Goal: Task Accomplishment & Management: Manage account settings

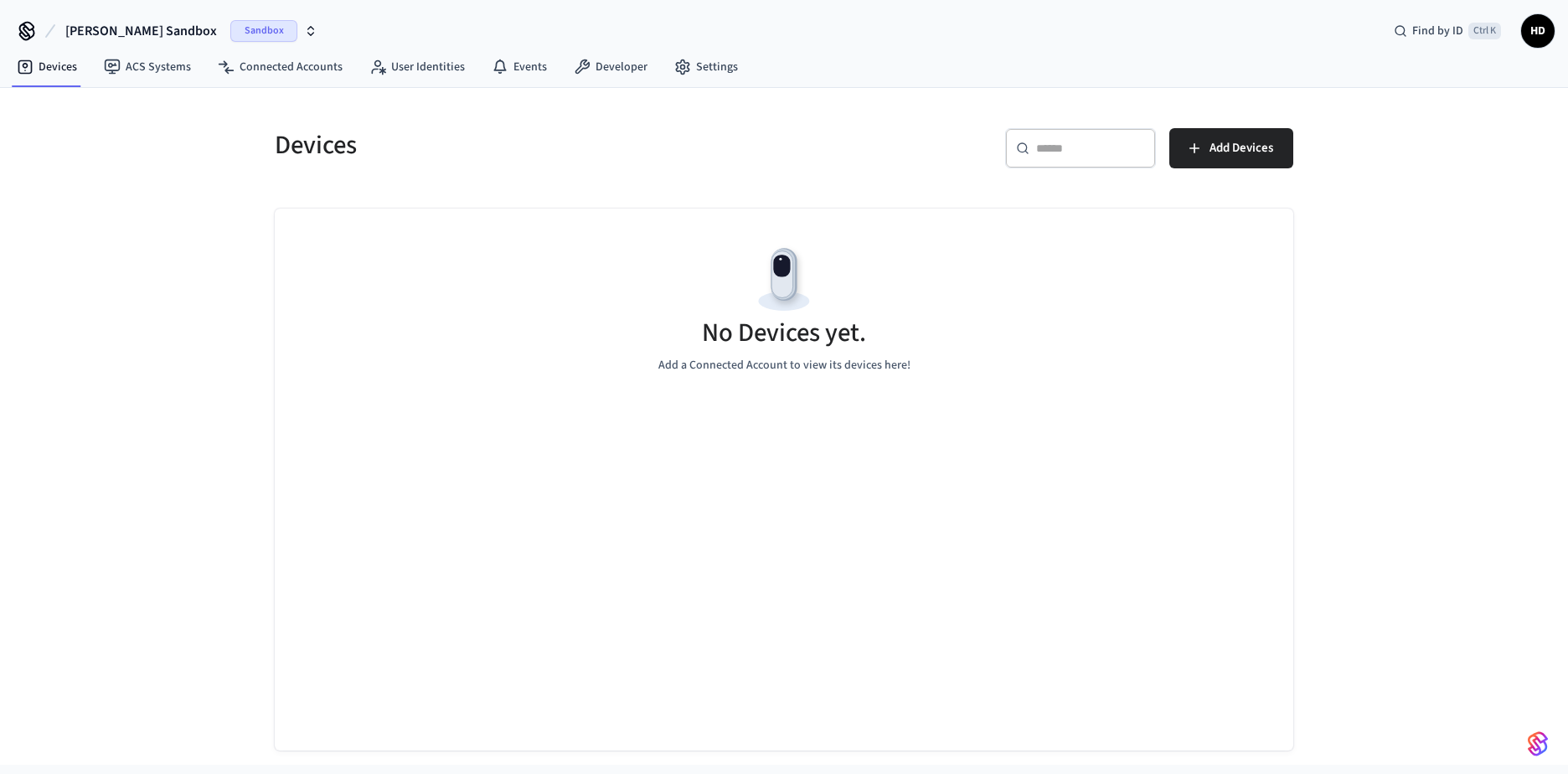
click at [1525, 27] on span "HD" at bounding box center [1537, 31] width 30 height 30
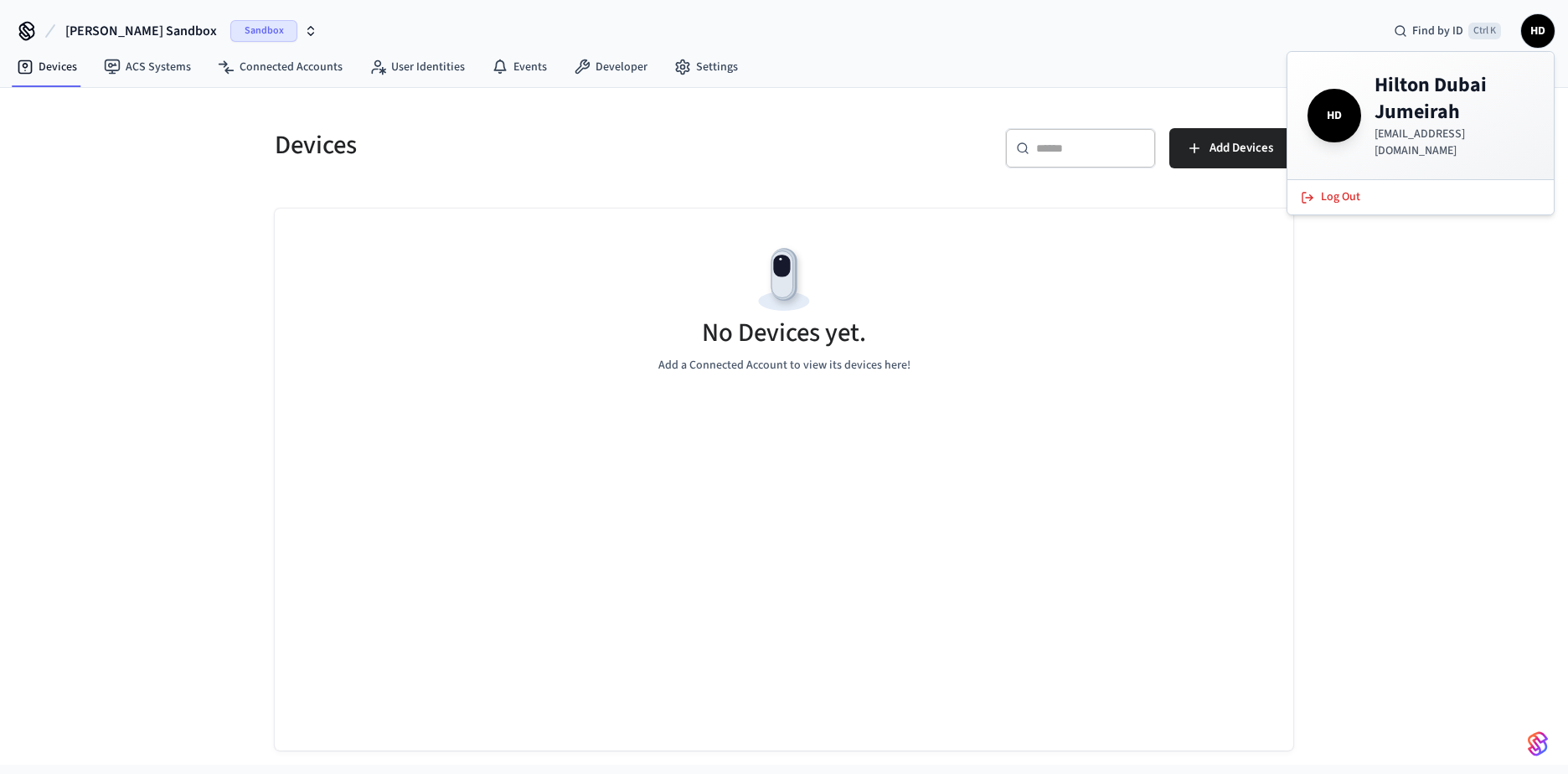
click at [231, 35] on span "Sandbox" at bounding box center [264, 31] width 67 height 22
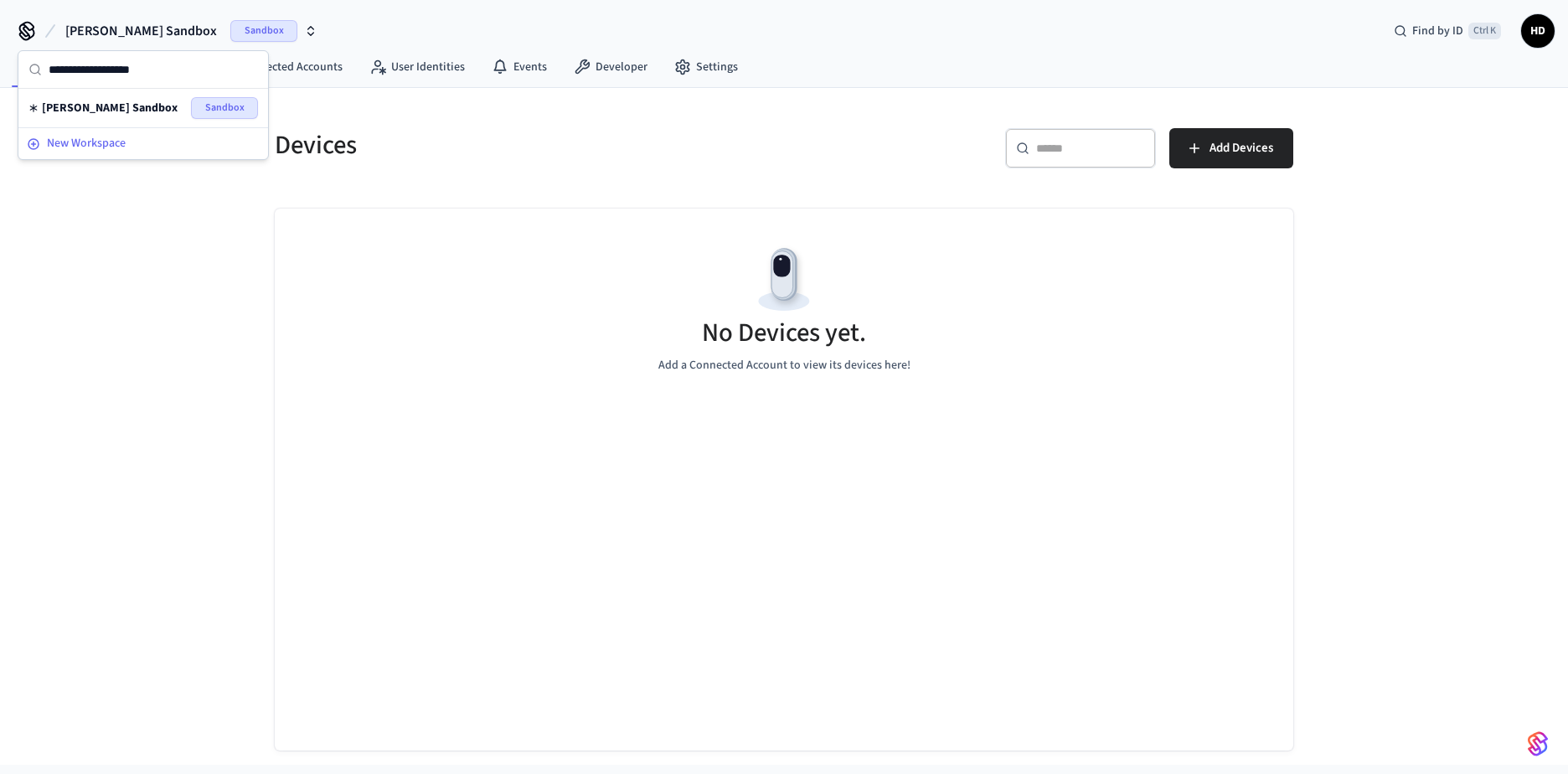
click at [67, 147] on span "New Workspace" at bounding box center [87, 143] width 79 height 17
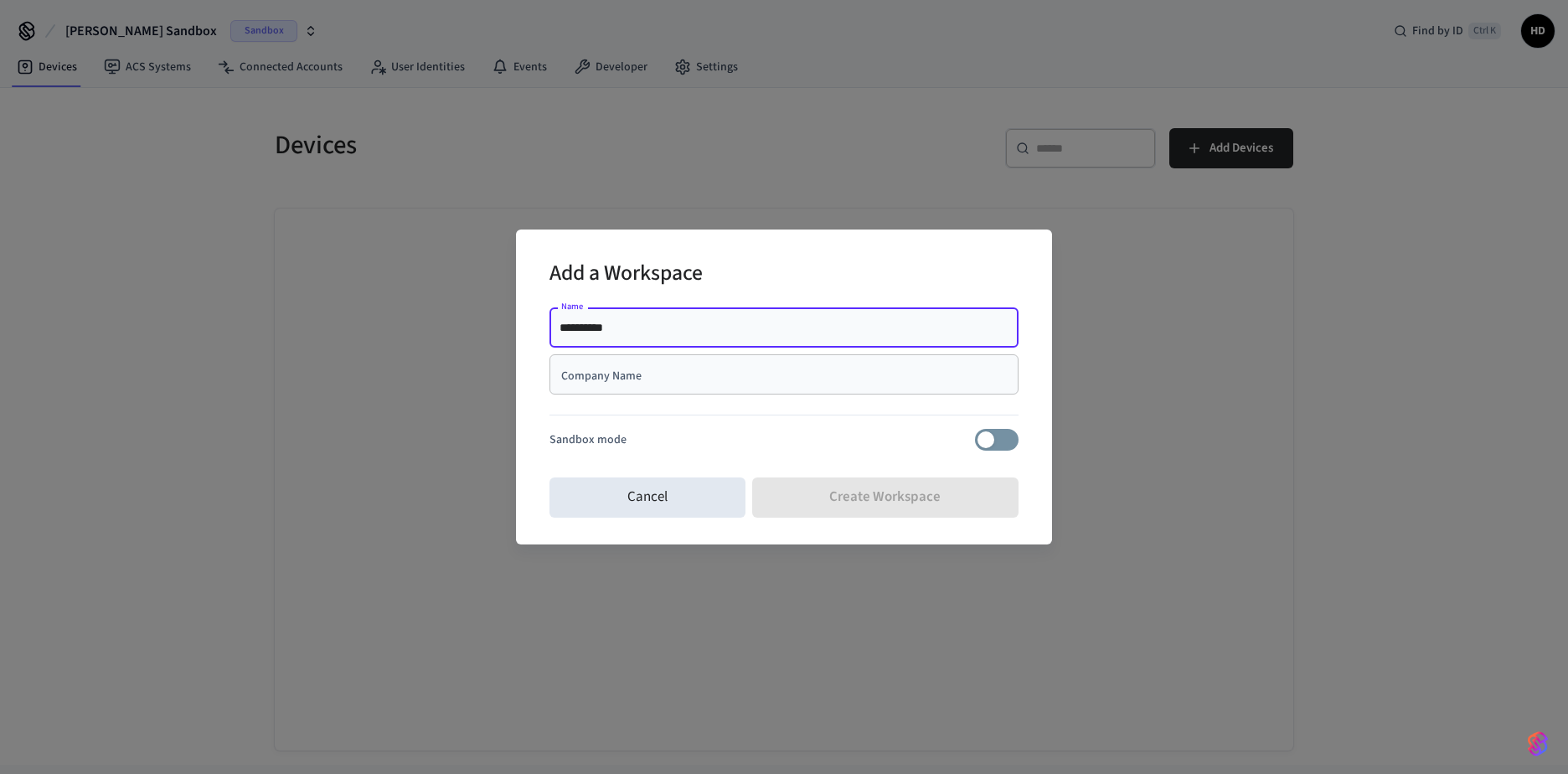
type input "**********"
click at [590, 373] on input "Company Name" at bounding box center [784, 374] width 449 height 16
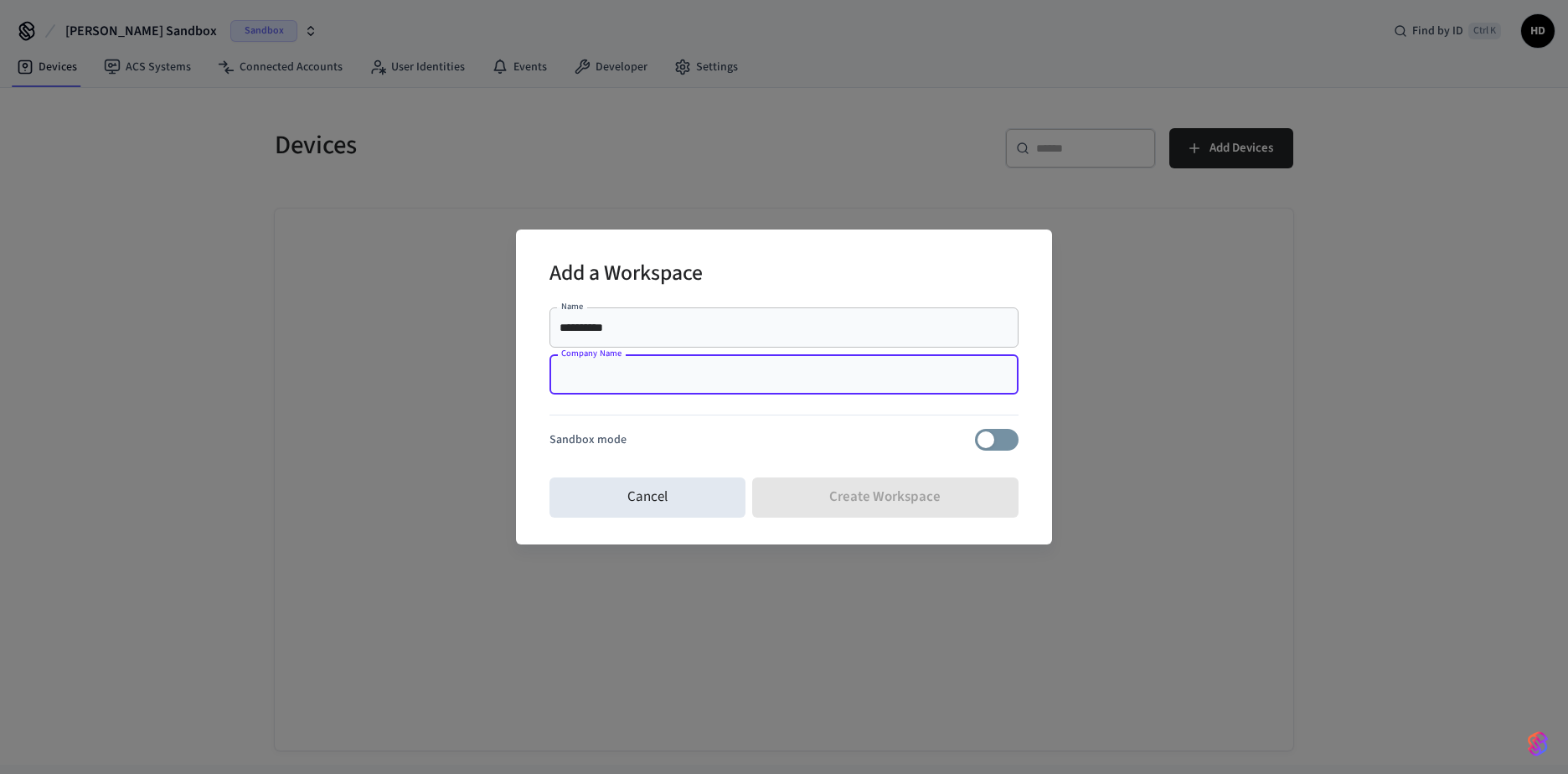
type input "**********"
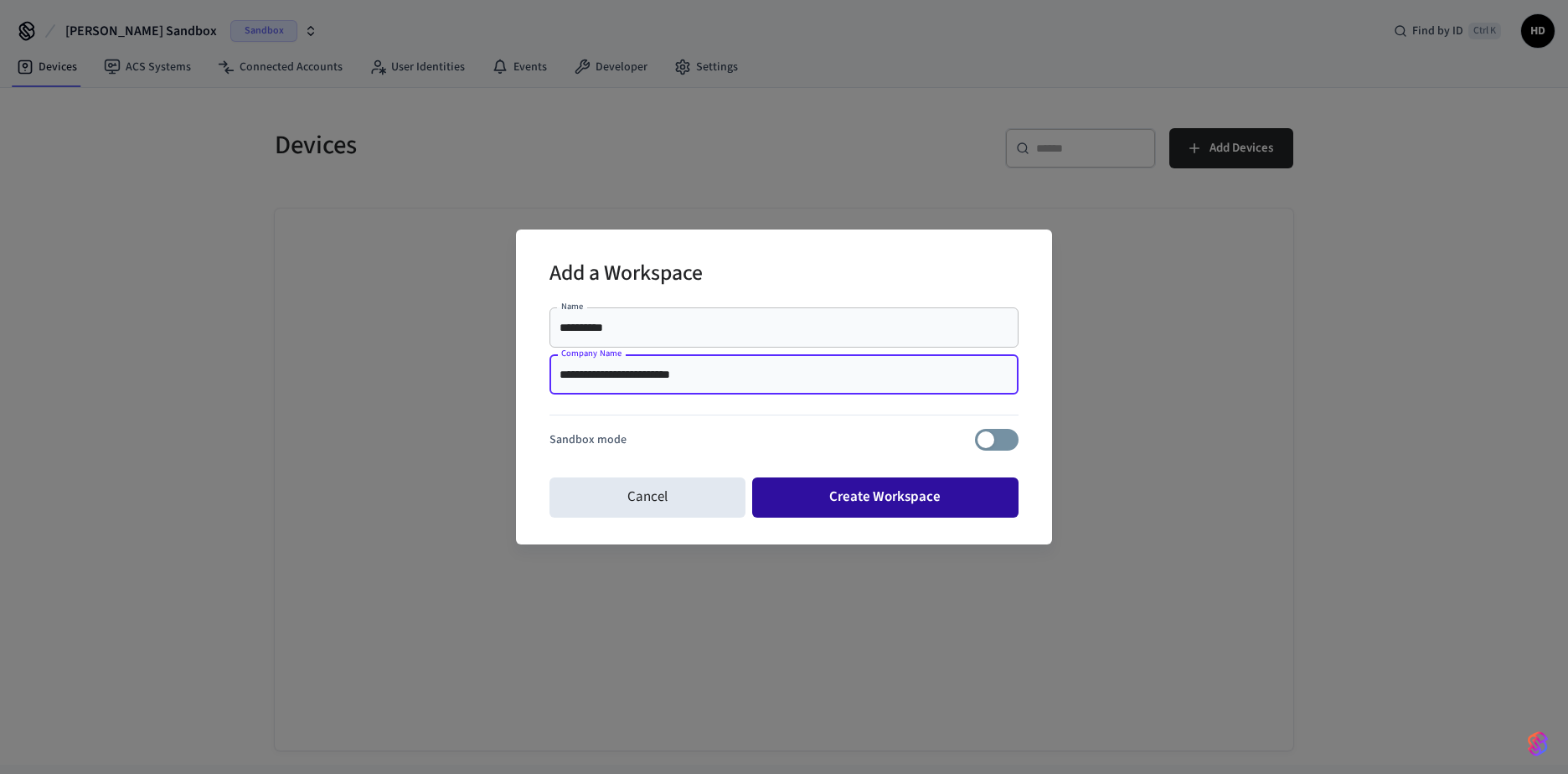
click at [874, 504] on button "Create Workspace" at bounding box center [885, 497] width 267 height 40
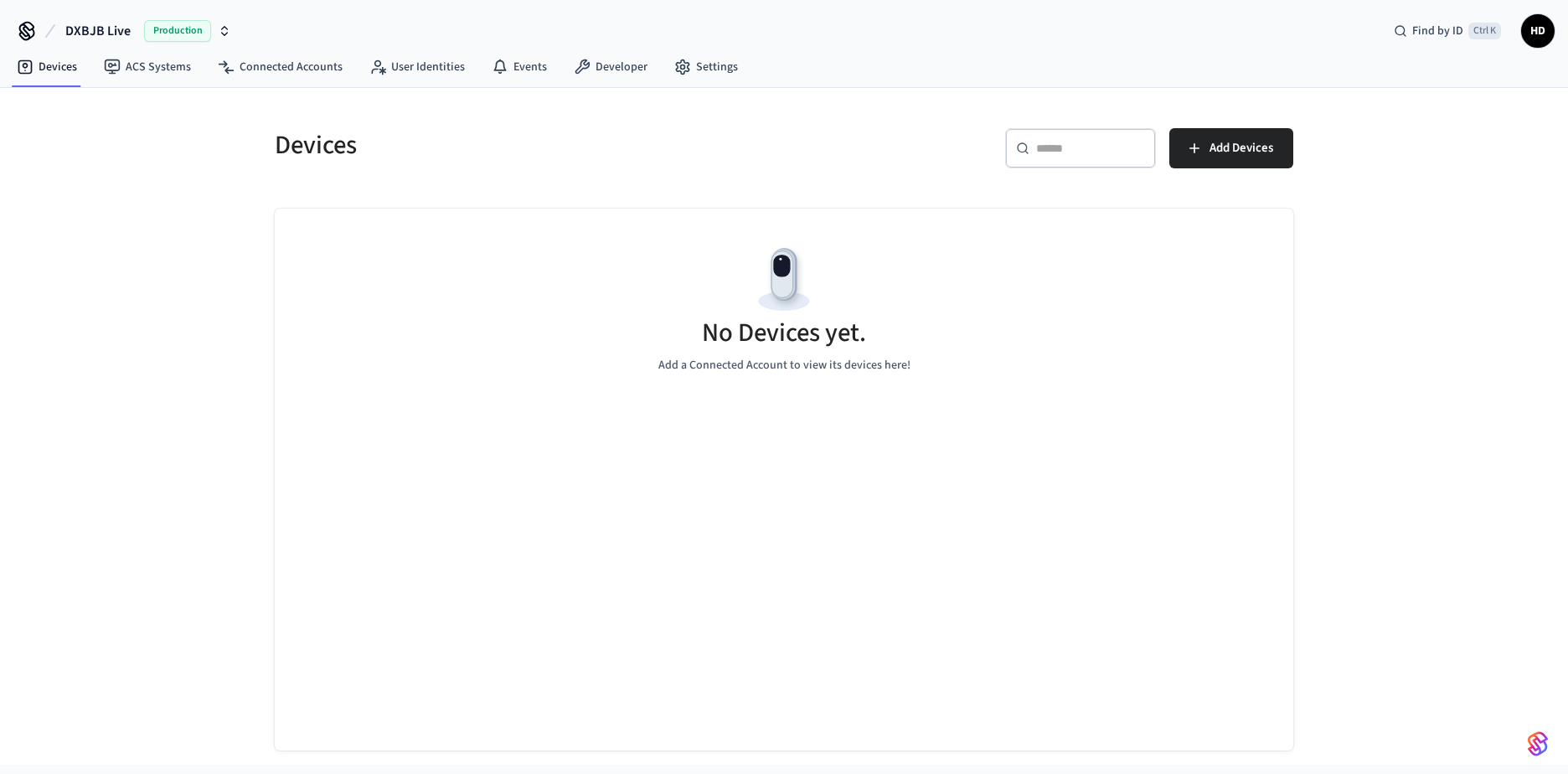
click at [172, 34] on span "Production" at bounding box center [178, 31] width 67 height 22
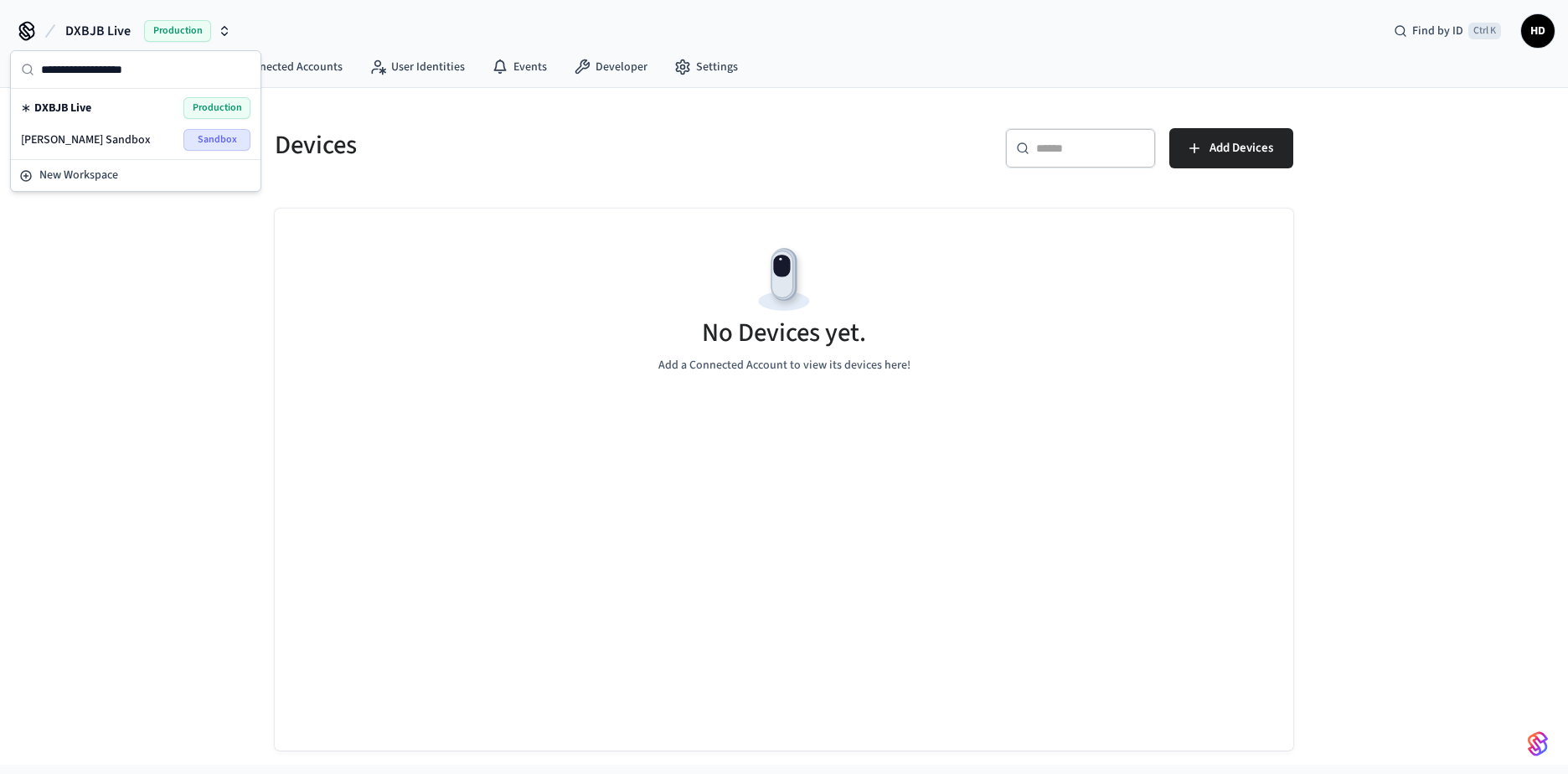
click at [64, 109] on span "DXBJB Live" at bounding box center [62, 108] width 57 height 16
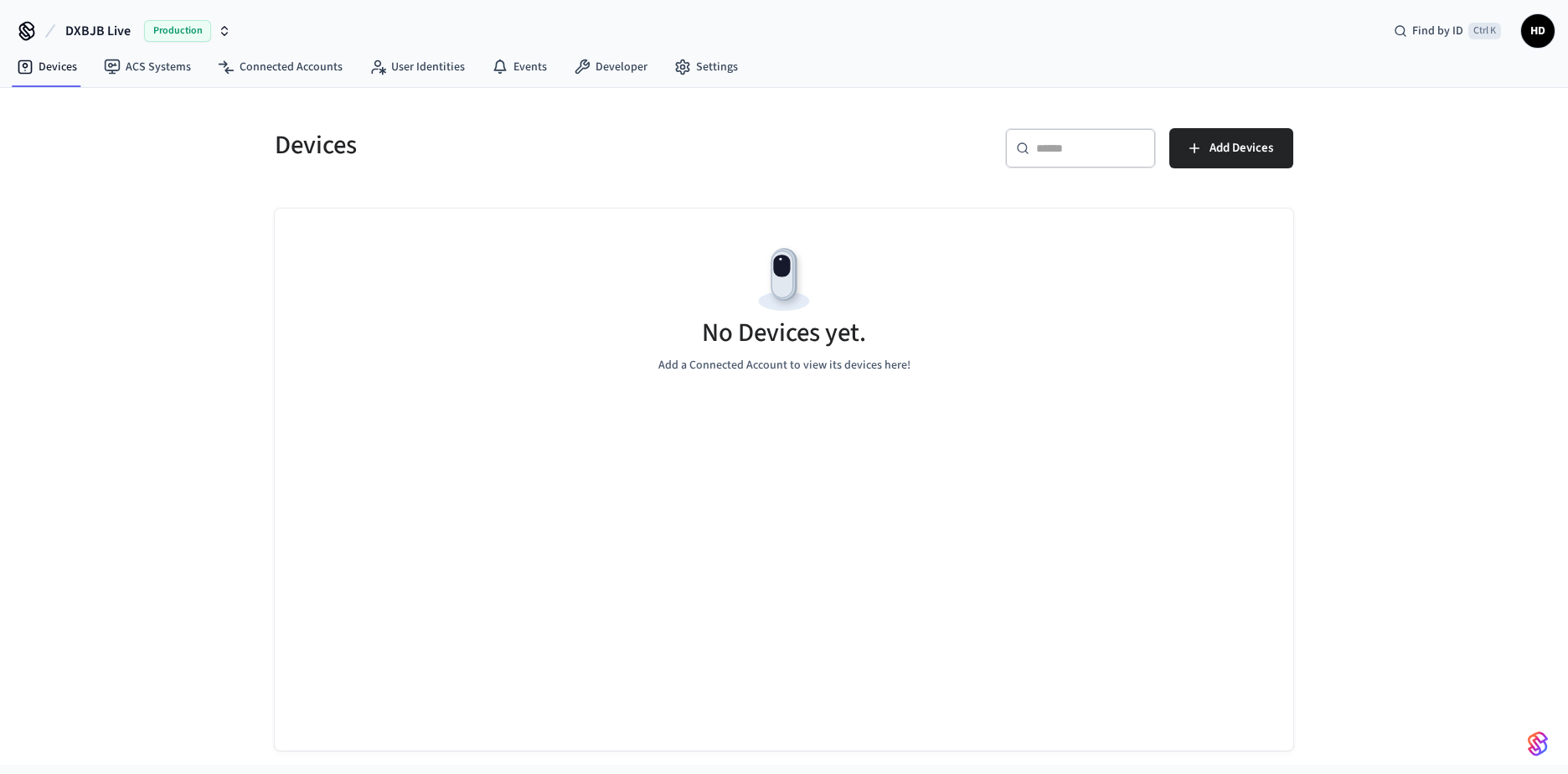
click at [97, 35] on span "DXBJB Live" at bounding box center [98, 31] width 65 height 20
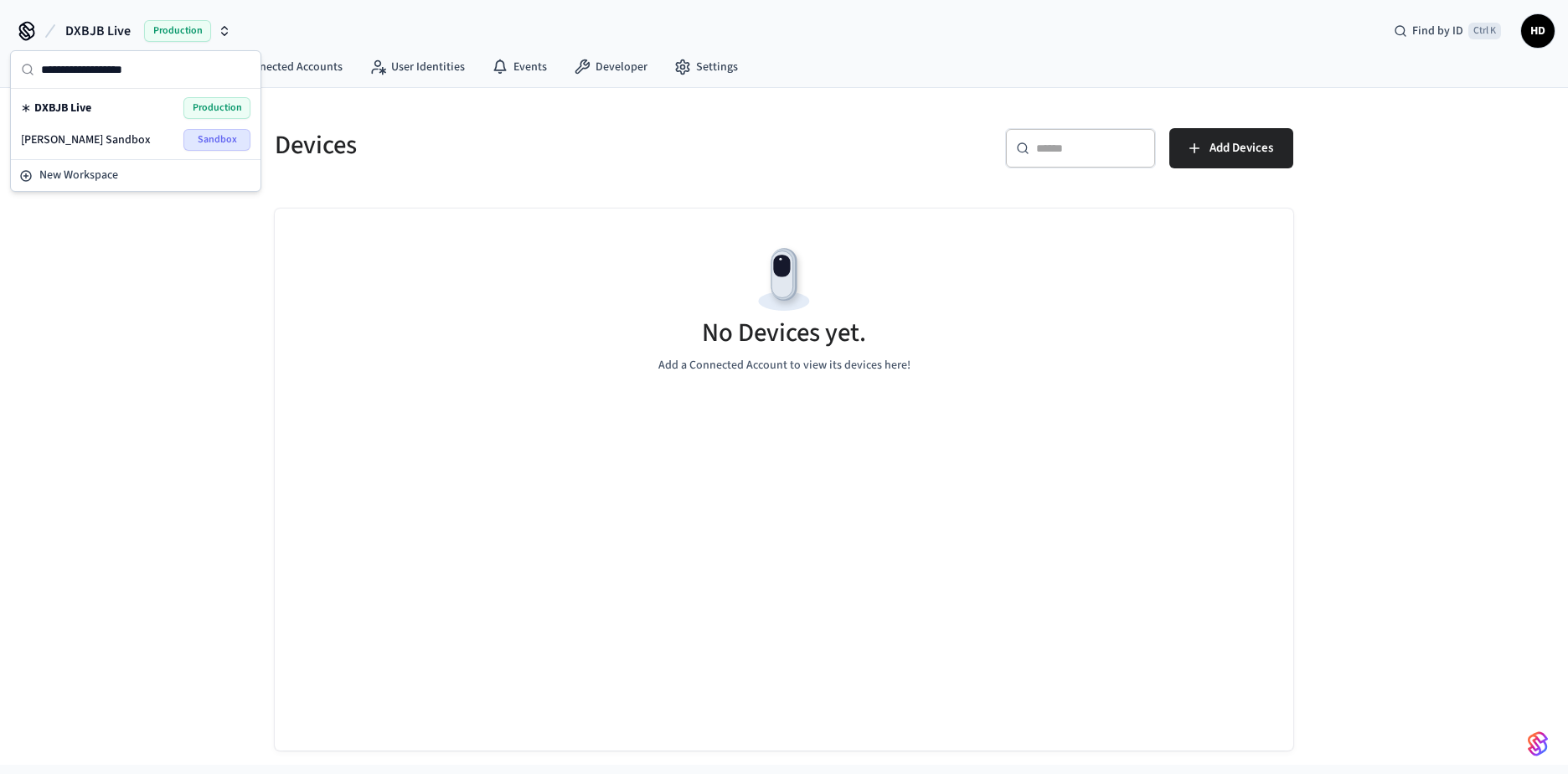
click at [1289, 210] on div "No Devices yet. Add a Connected Account to view its devices here!" at bounding box center [784, 308] width 1018 height 199
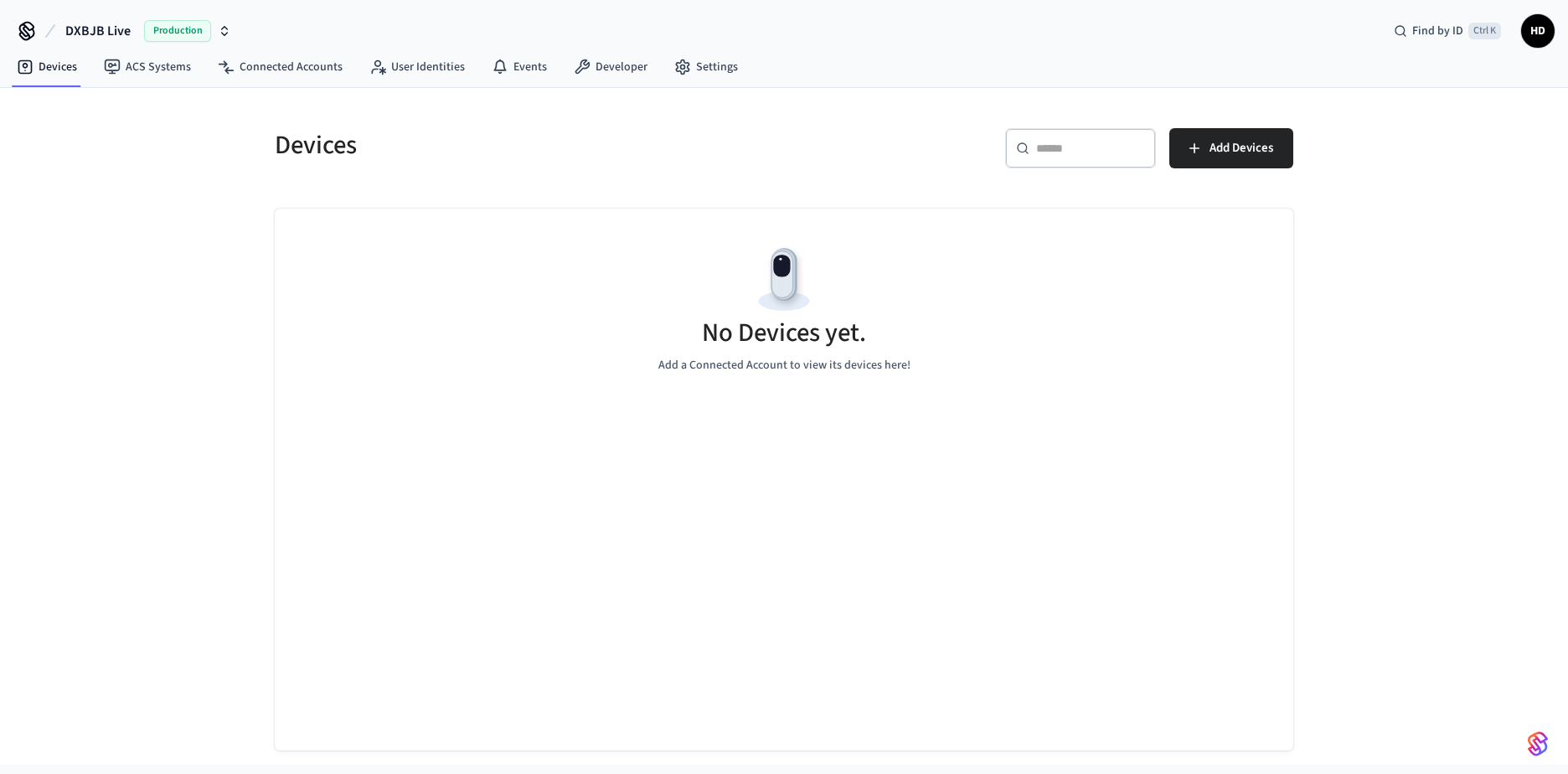
click at [167, 32] on span "Production" at bounding box center [178, 31] width 67 height 22
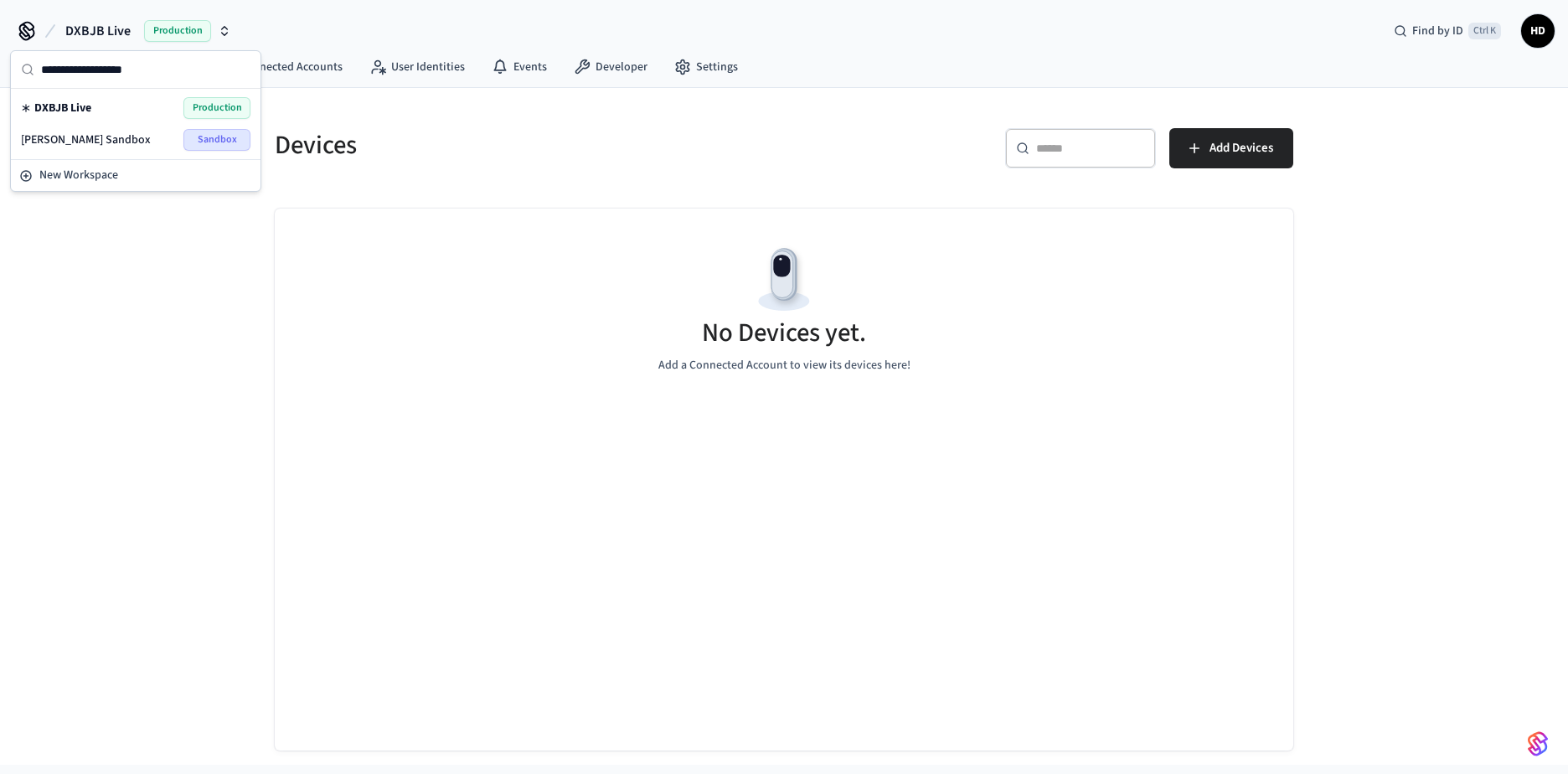
drag, startPoint x: 76, startPoint y: 109, endPoint x: 62, endPoint y: 109, distance: 14.0
click at [62, 109] on span "DXBJB Live" at bounding box center [62, 108] width 57 height 16
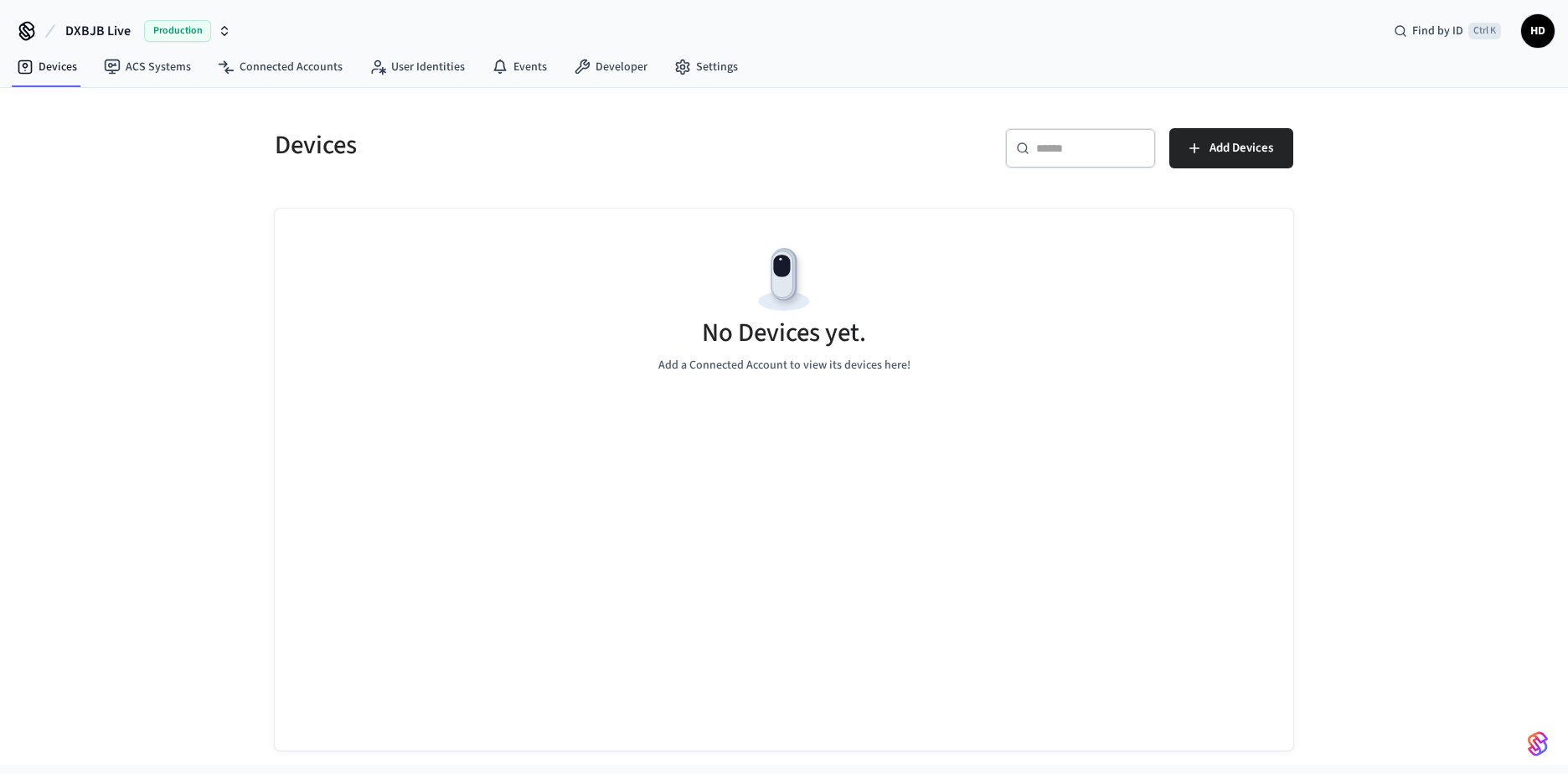
click at [107, 38] on span "DXBJB Live" at bounding box center [98, 31] width 65 height 20
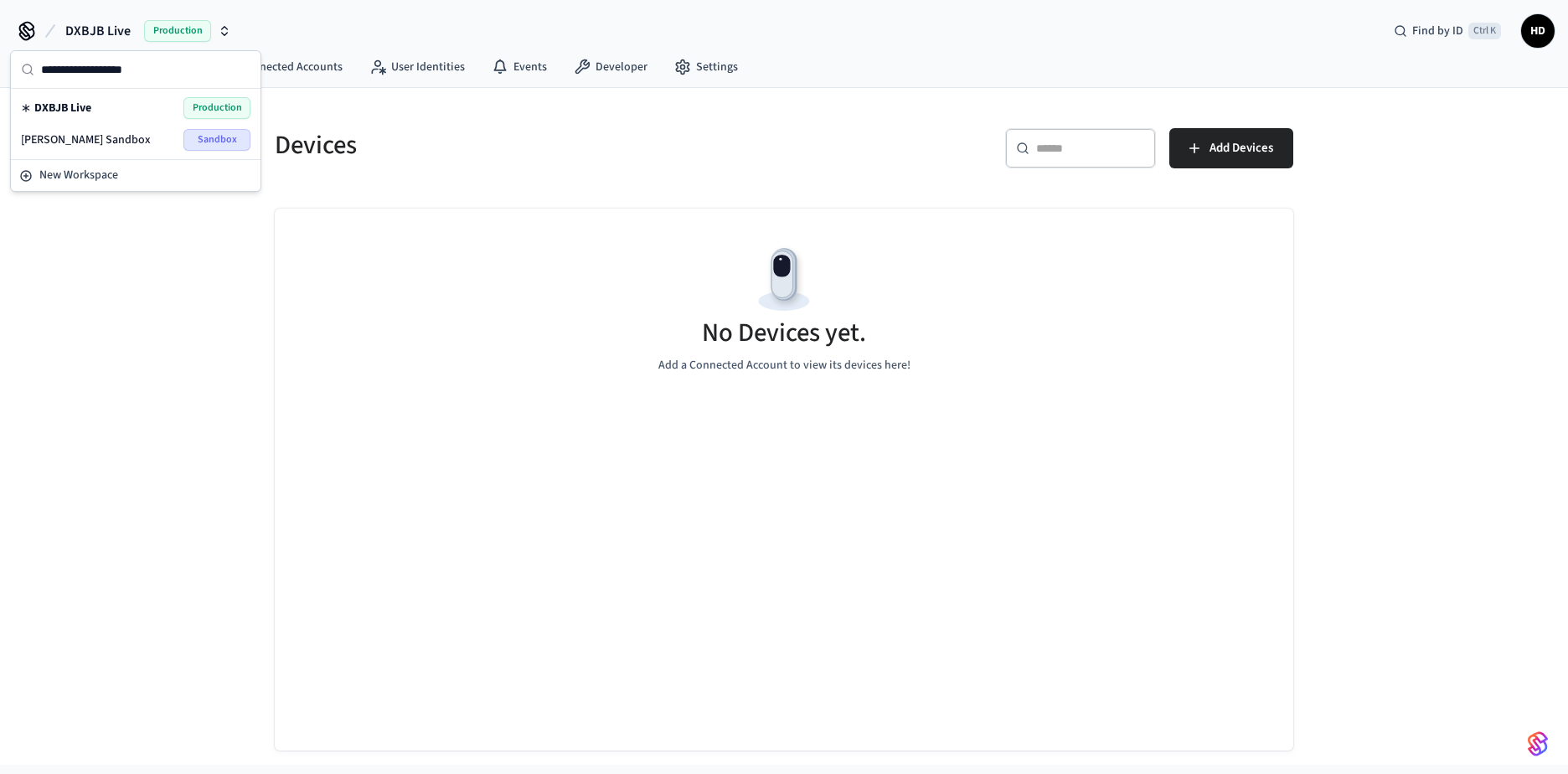
click at [208, 139] on span "Sandbox" at bounding box center [217, 139] width 67 height 22
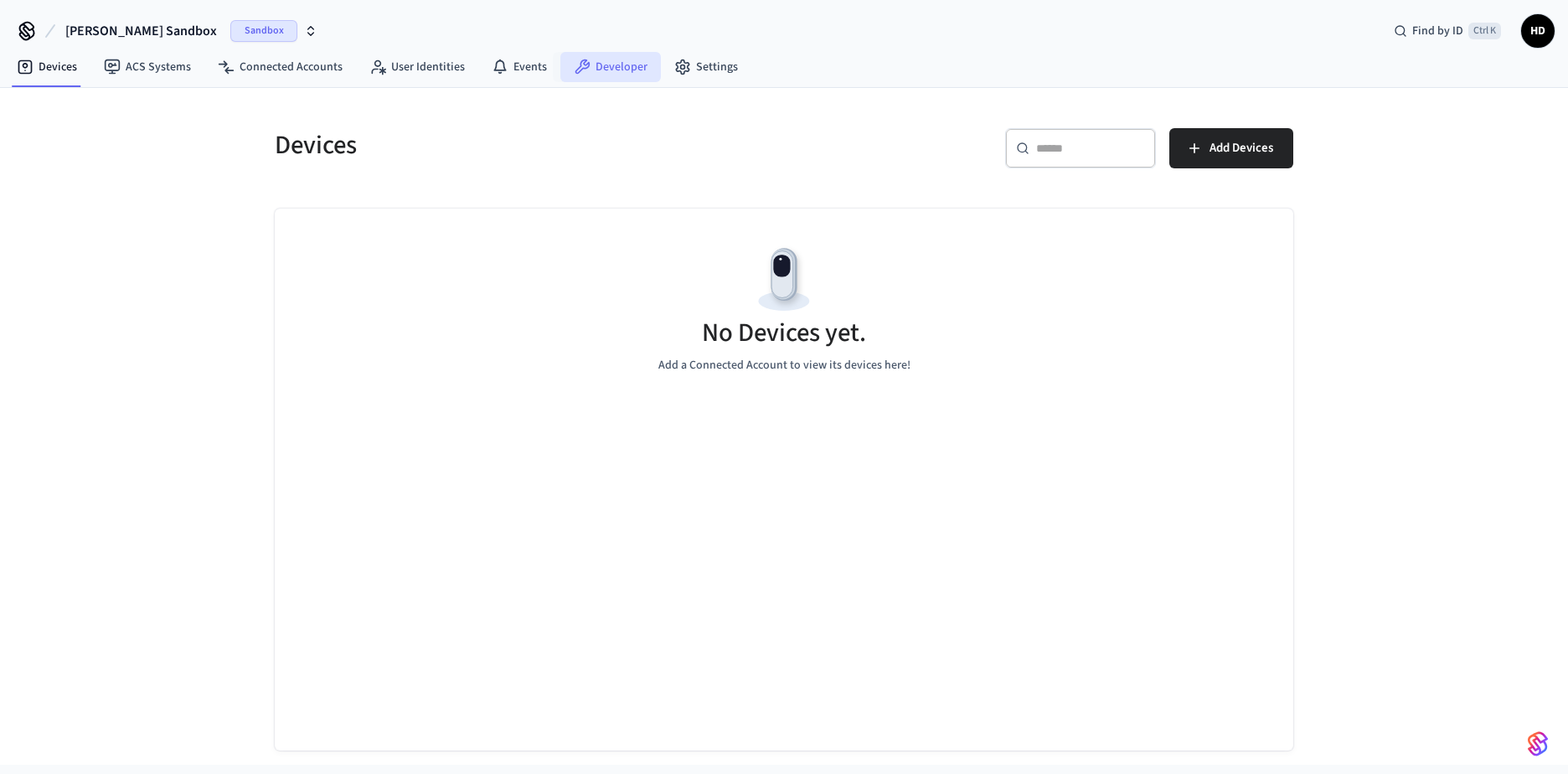
click at [632, 70] on link "Developer" at bounding box center [610, 66] width 101 height 30
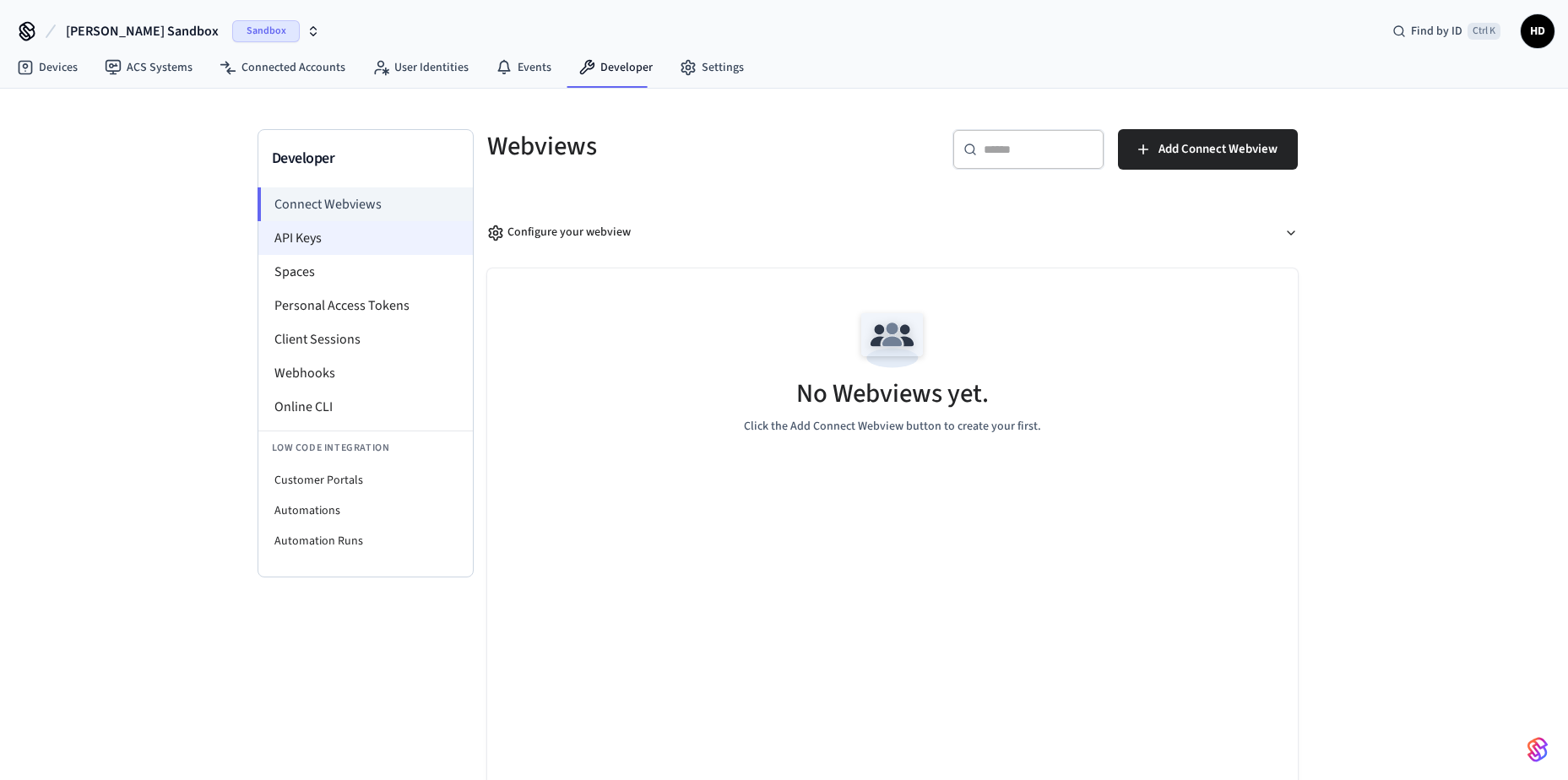
click at [313, 239] on li "API Keys" at bounding box center [365, 237] width 214 height 34
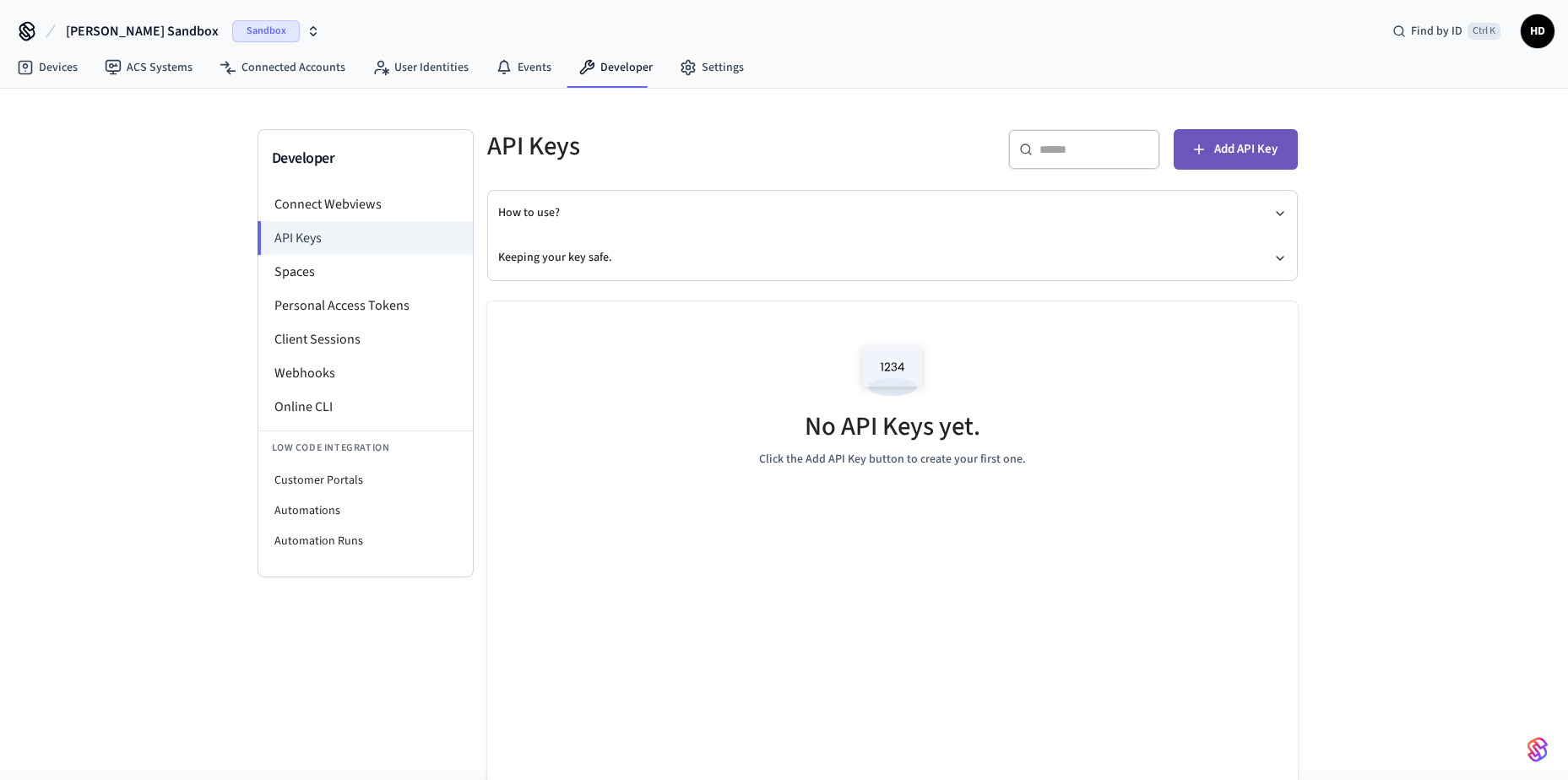
click at [1236, 154] on span "Add API Key" at bounding box center [1245, 149] width 63 height 22
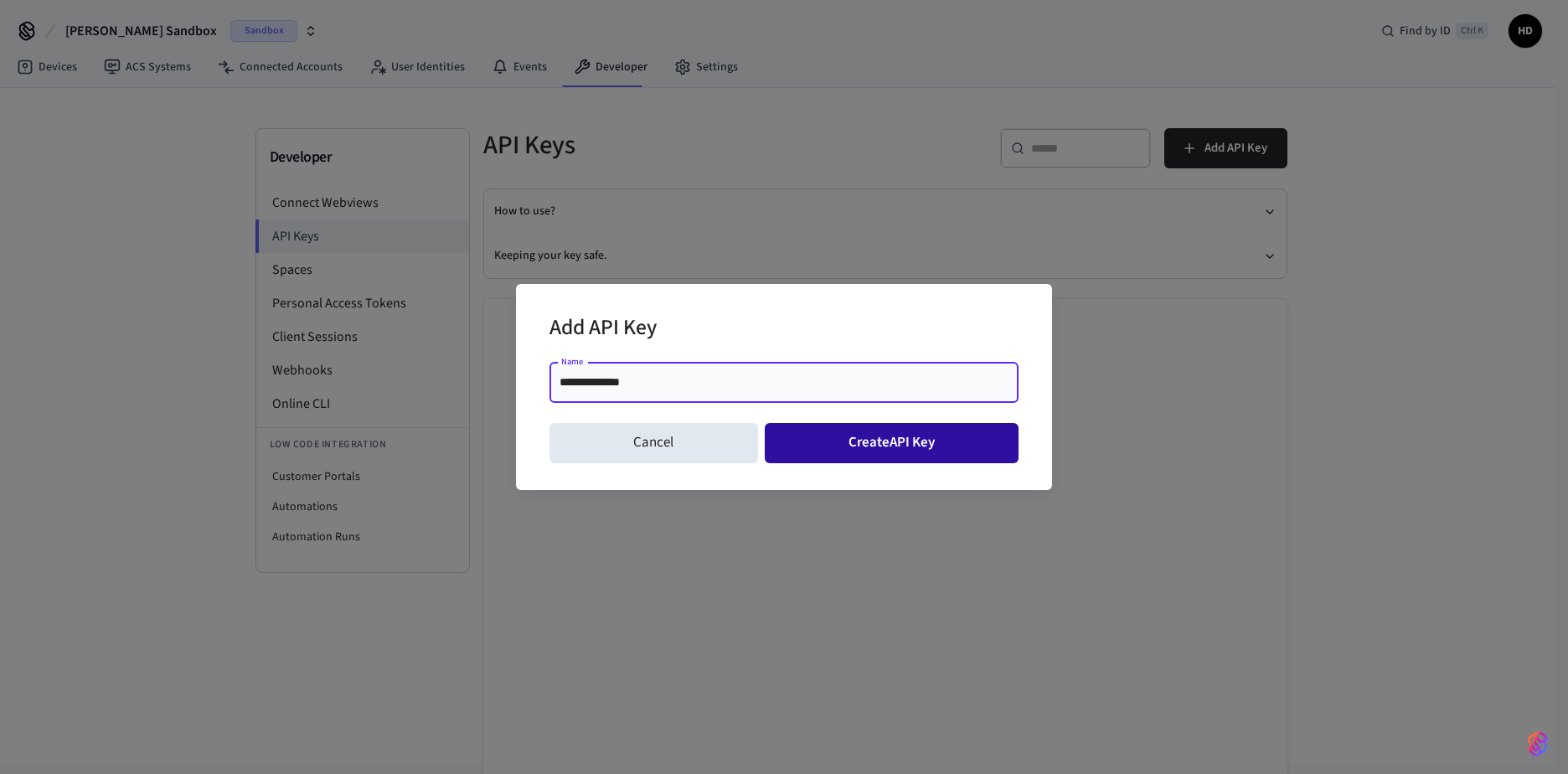
type input "**********"
click at [891, 436] on button "Create API Key" at bounding box center [891, 443] width 255 height 40
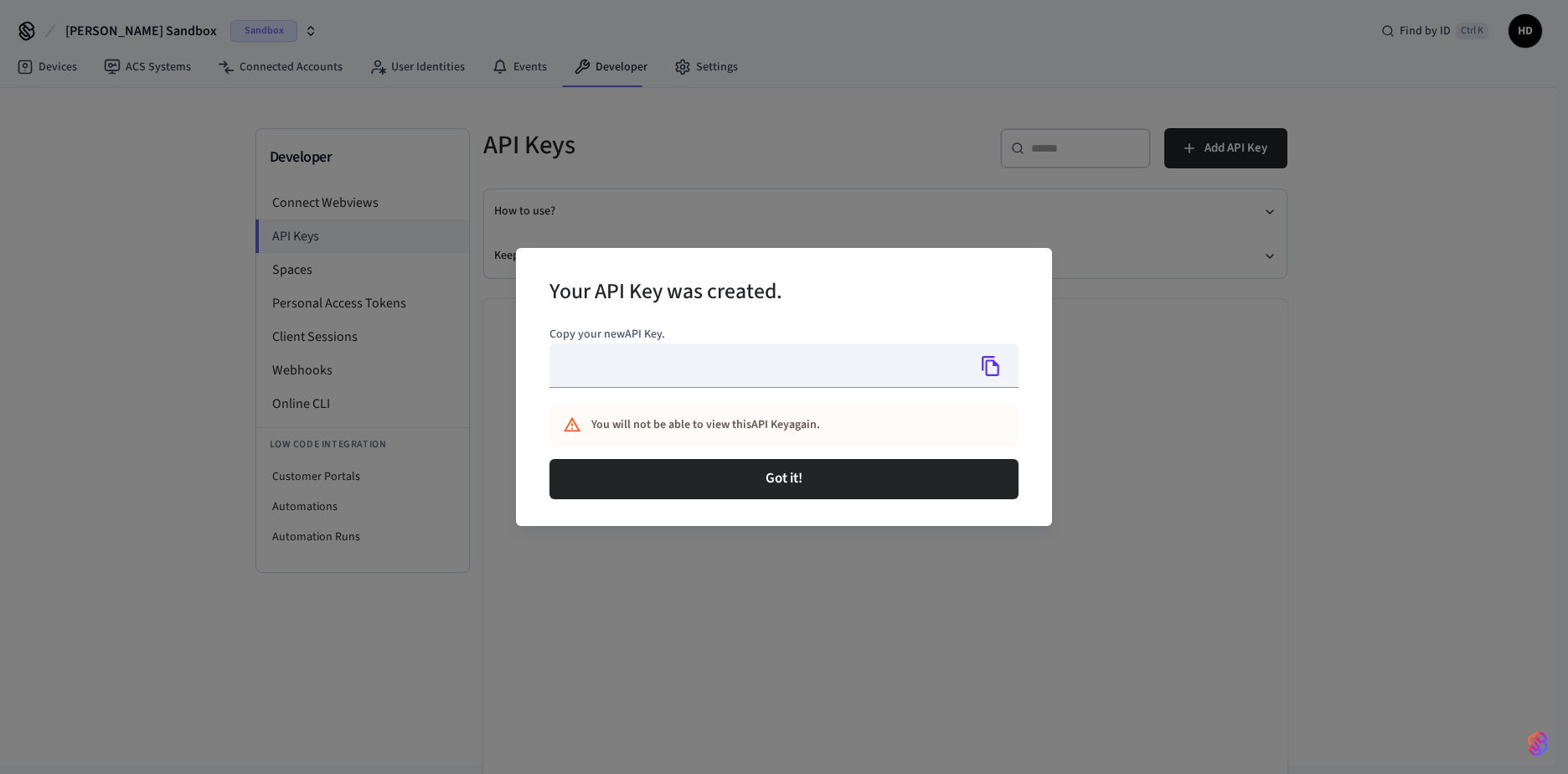
type input "**********"
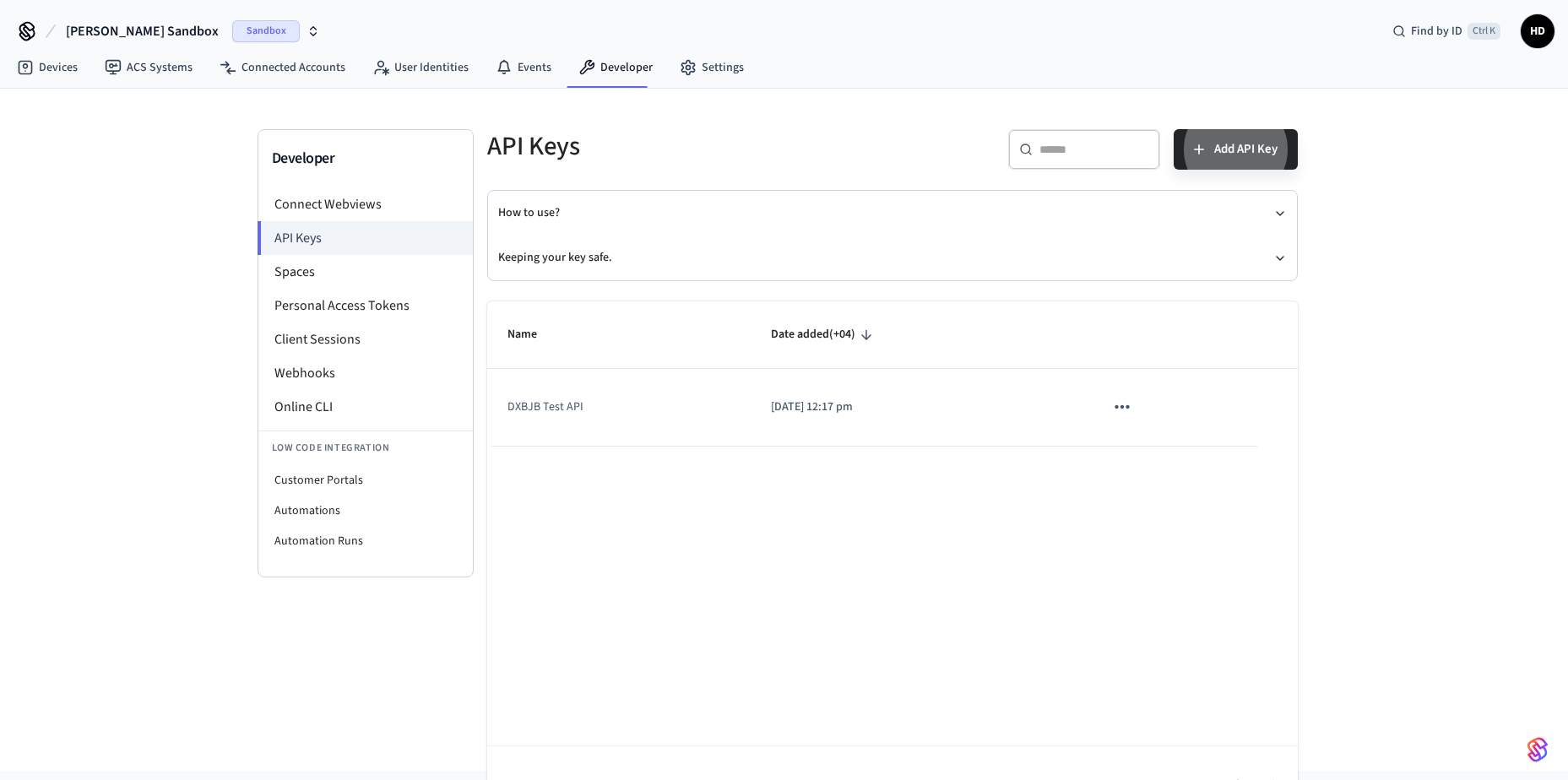
click at [1125, 410] on icon "sticky table" at bounding box center [1121, 407] width 22 height 22
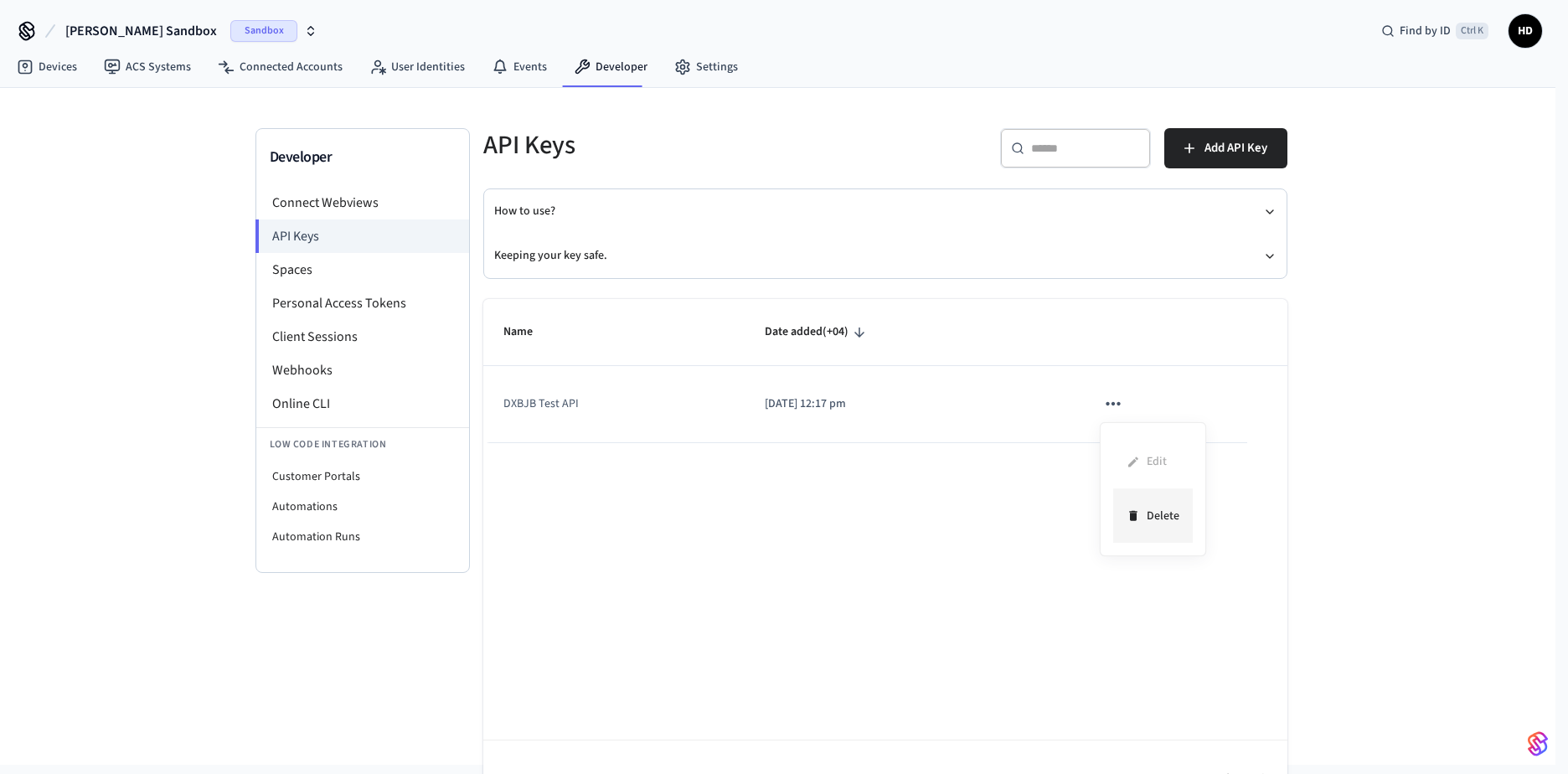
click at [1133, 511] on icon at bounding box center [1133, 515] width 13 height 26
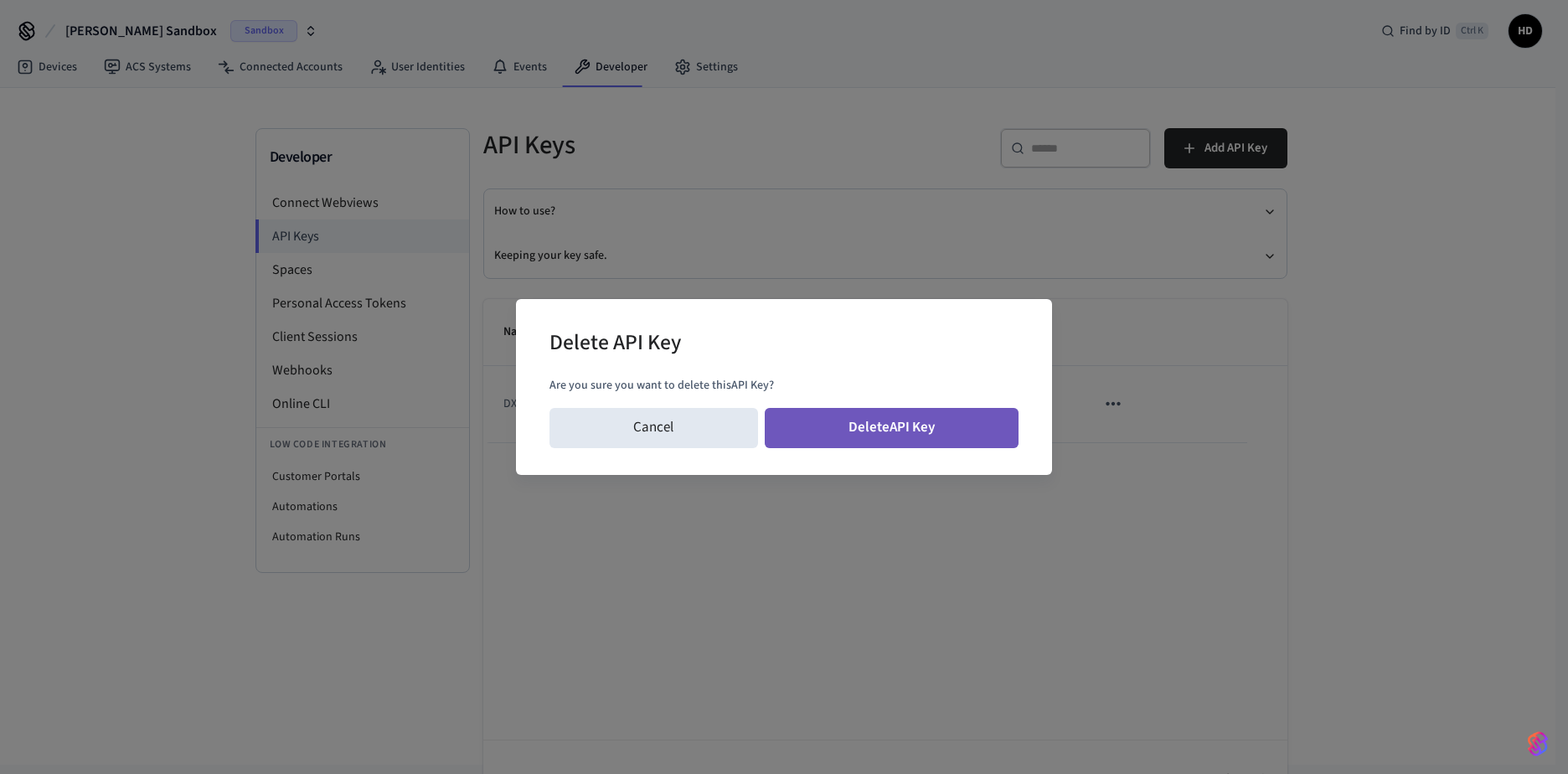
click at [900, 432] on button "Delete API Key" at bounding box center [891, 428] width 255 height 40
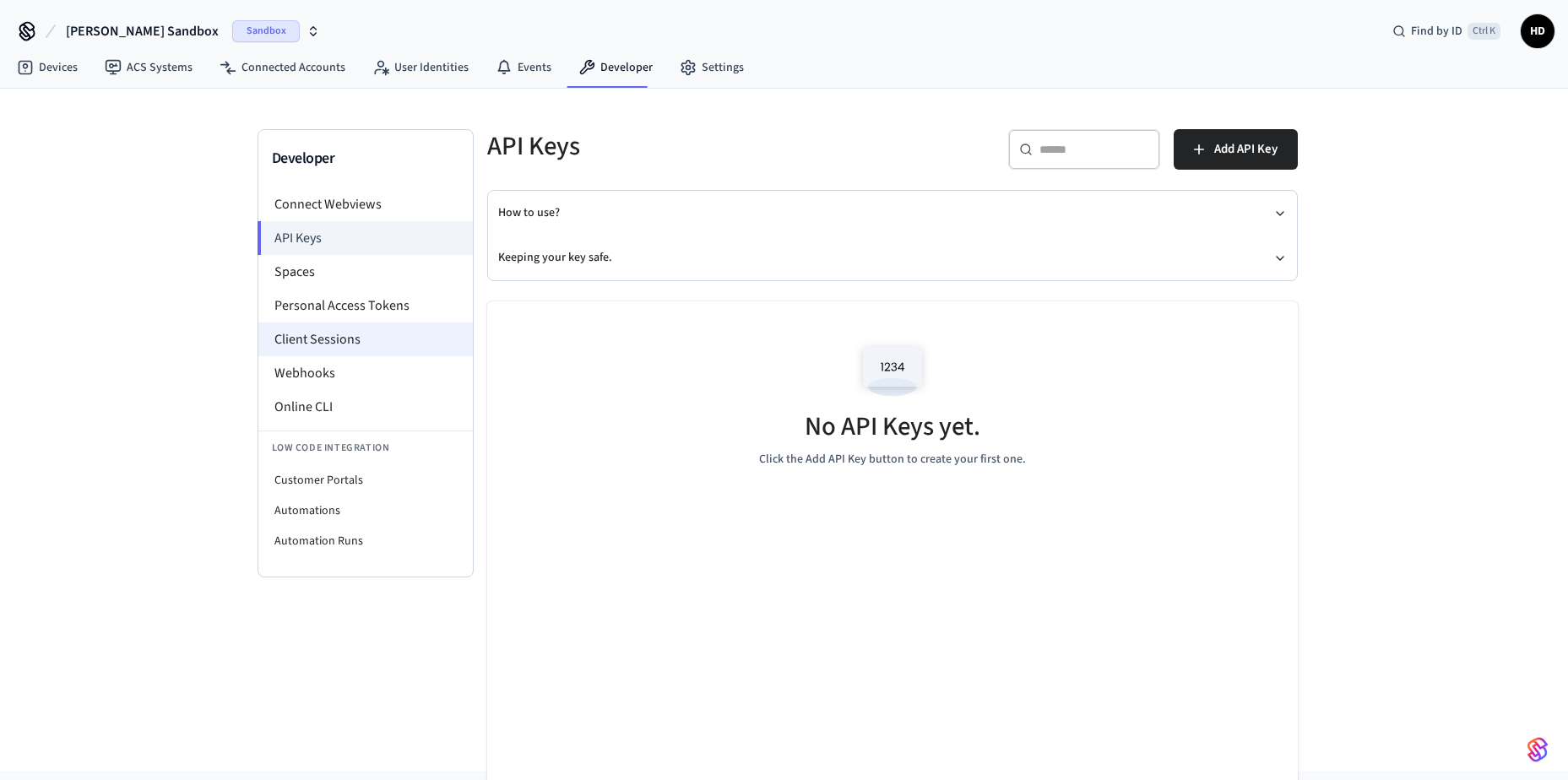
click at [315, 338] on li "Client Sessions" at bounding box center [365, 339] width 214 height 34
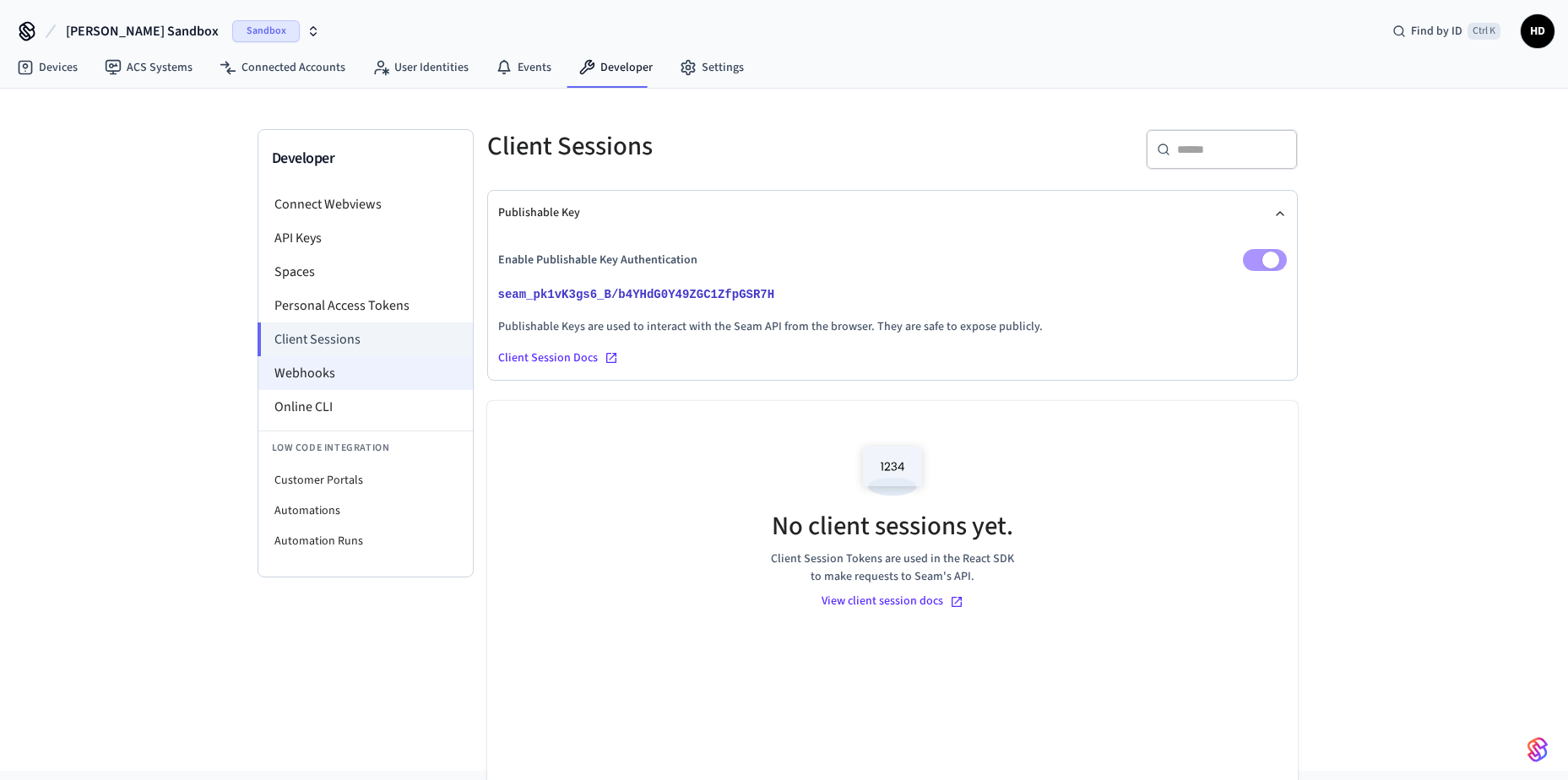
click at [311, 366] on li "Webhooks" at bounding box center [365, 373] width 214 height 34
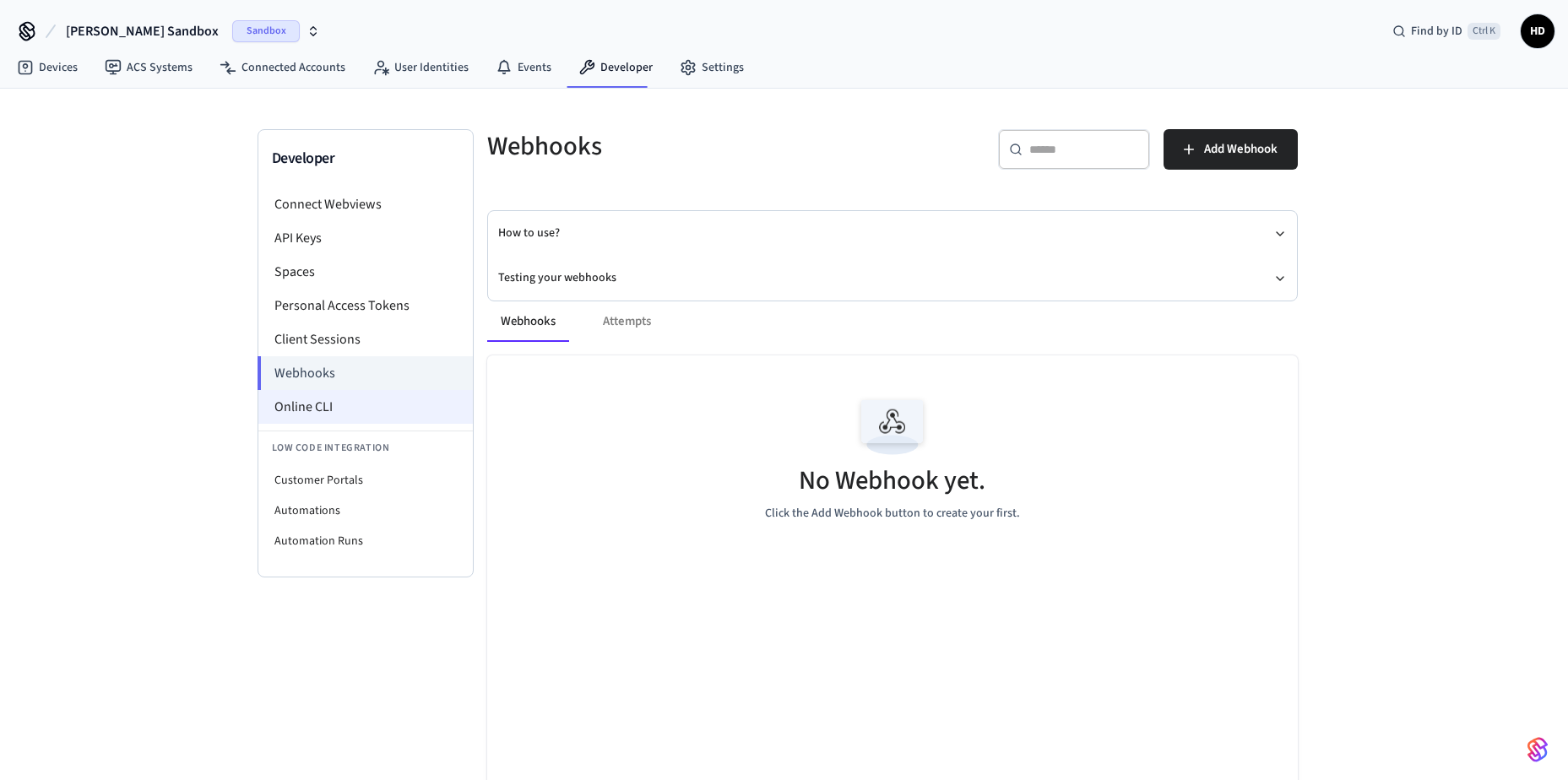
click at [300, 413] on li "Online CLI" at bounding box center [365, 406] width 214 height 34
click at [115, 30] on span "[PERSON_NAME] Sandbox" at bounding box center [142, 31] width 153 height 20
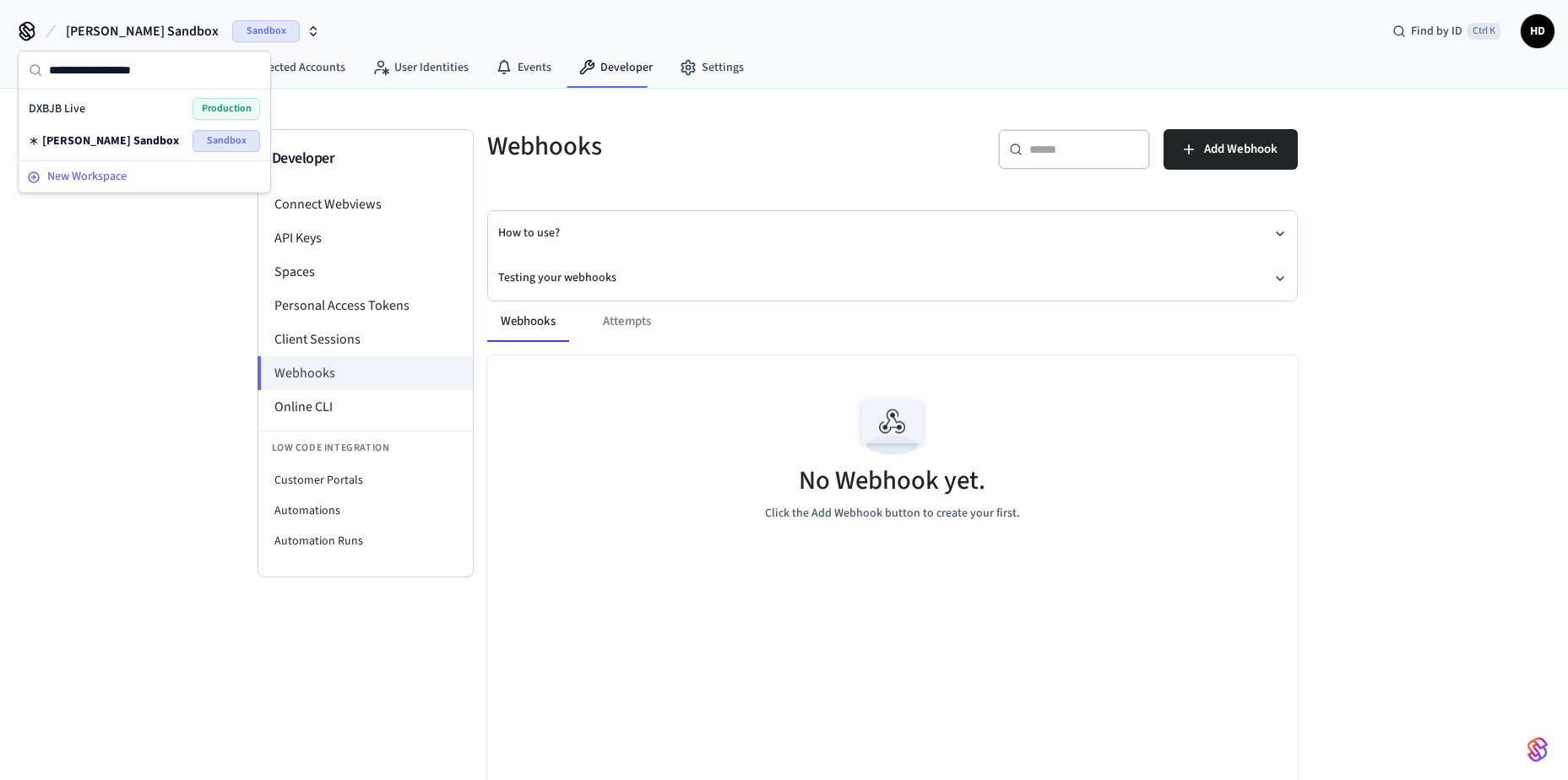
click at [82, 177] on span "New Workspace" at bounding box center [87, 176] width 79 height 17
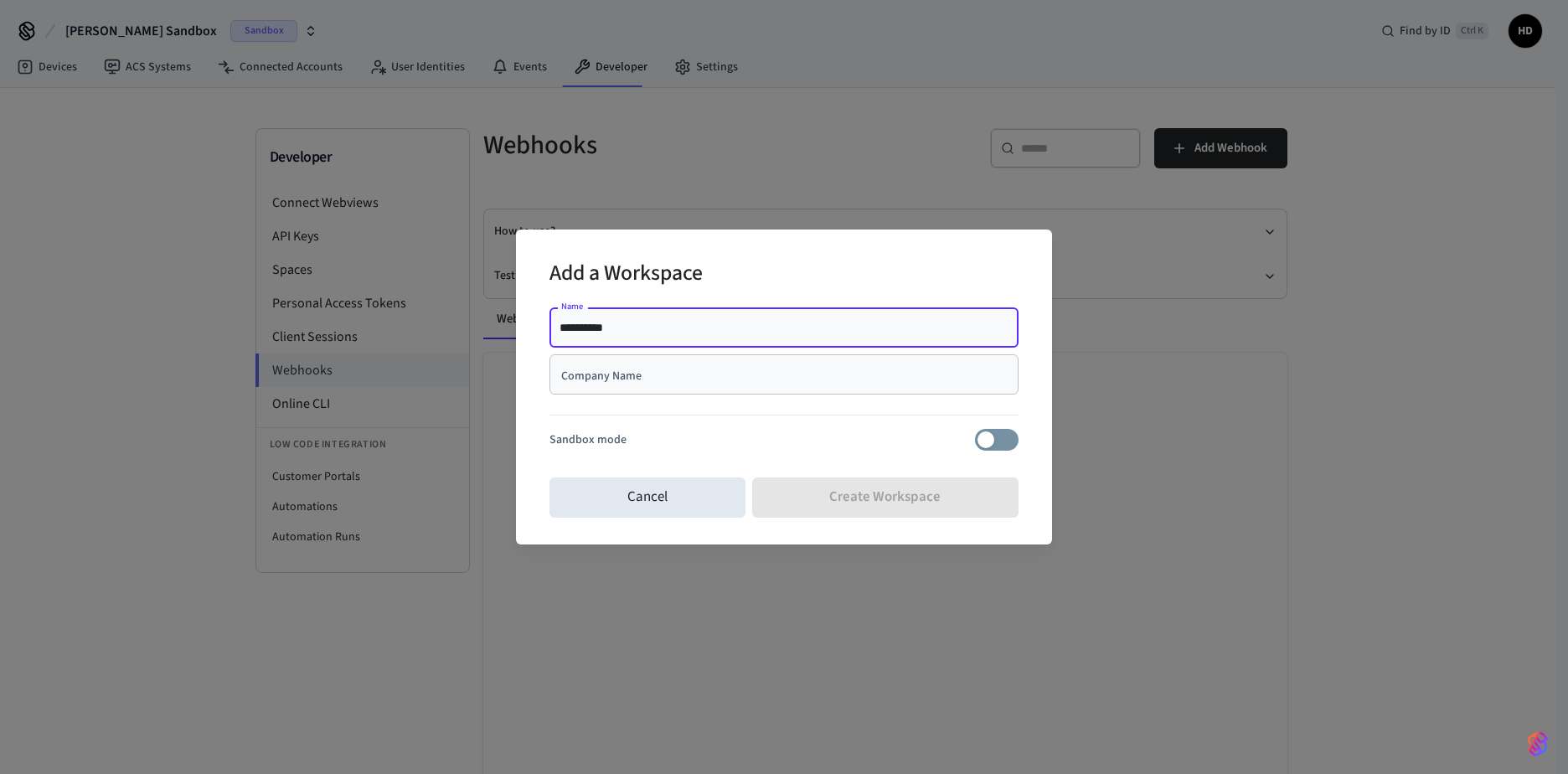
type input "**********"
click at [680, 394] on div "Company Name" at bounding box center [784, 374] width 469 height 40
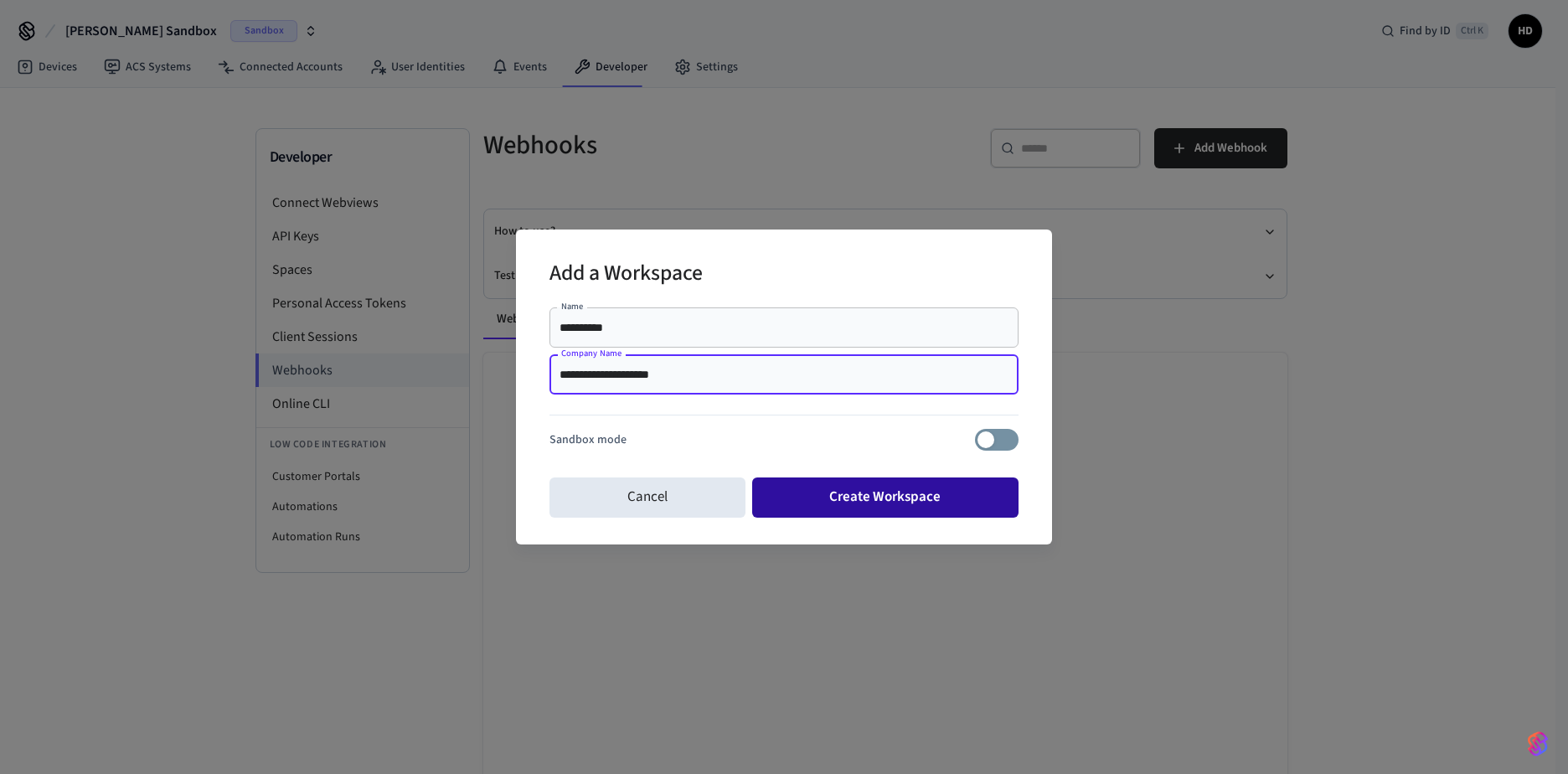
type input "**********"
click at [908, 506] on button "Create Workspace" at bounding box center [885, 497] width 267 height 40
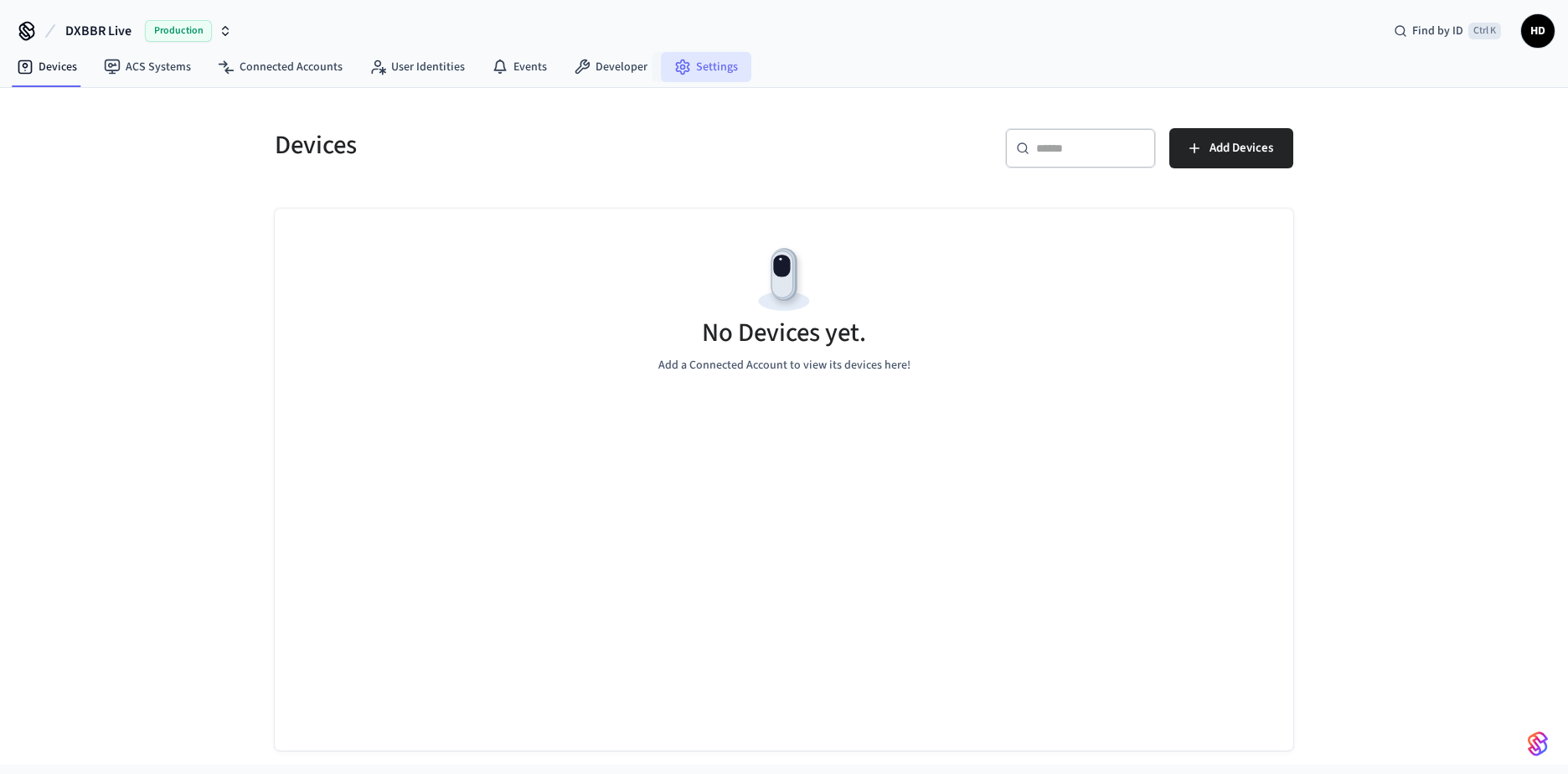
click at [708, 72] on link "Settings" at bounding box center [706, 66] width 90 height 30
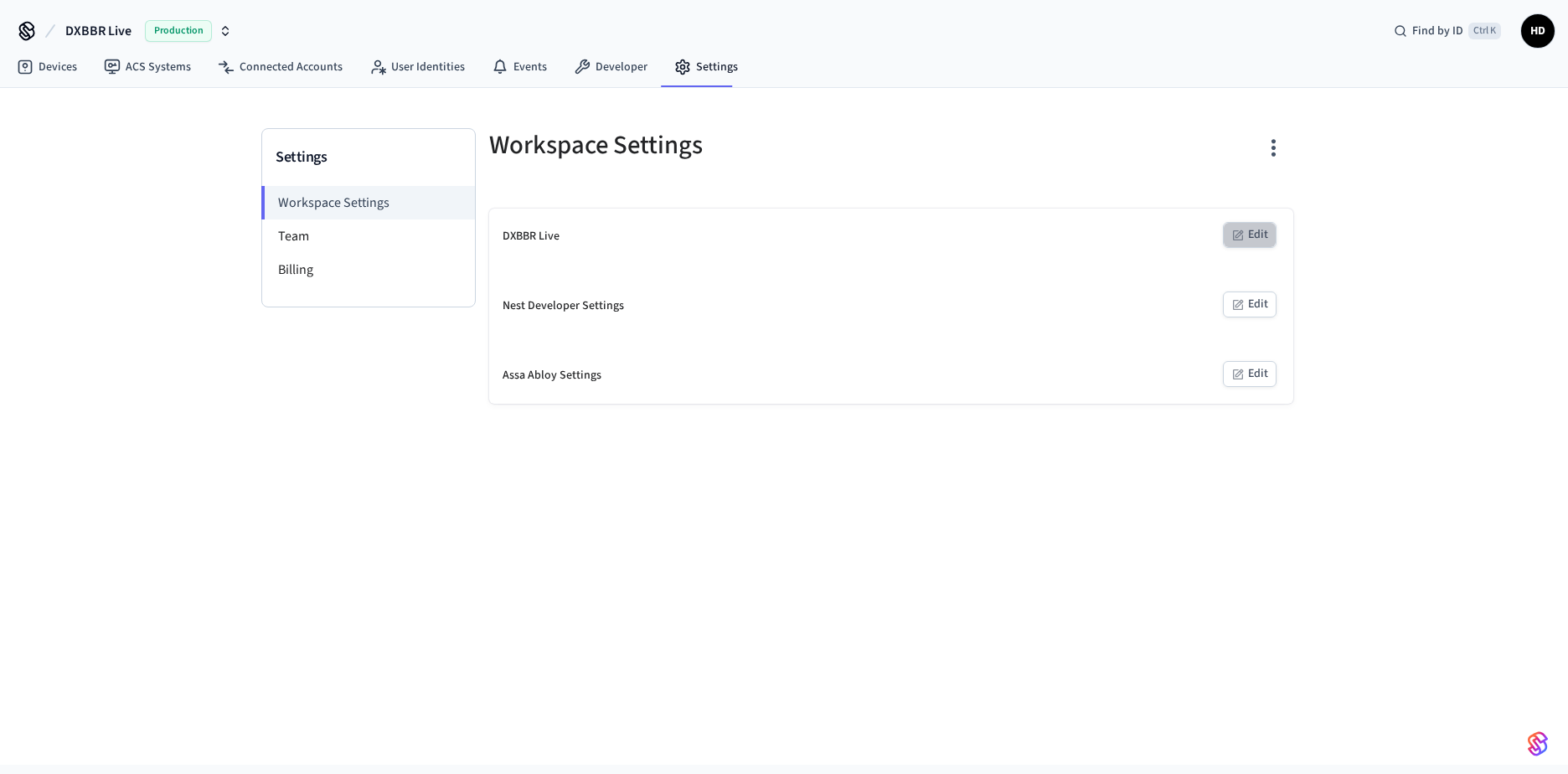
click at [1259, 225] on button "Edit" at bounding box center [1250, 235] width 54 height 26
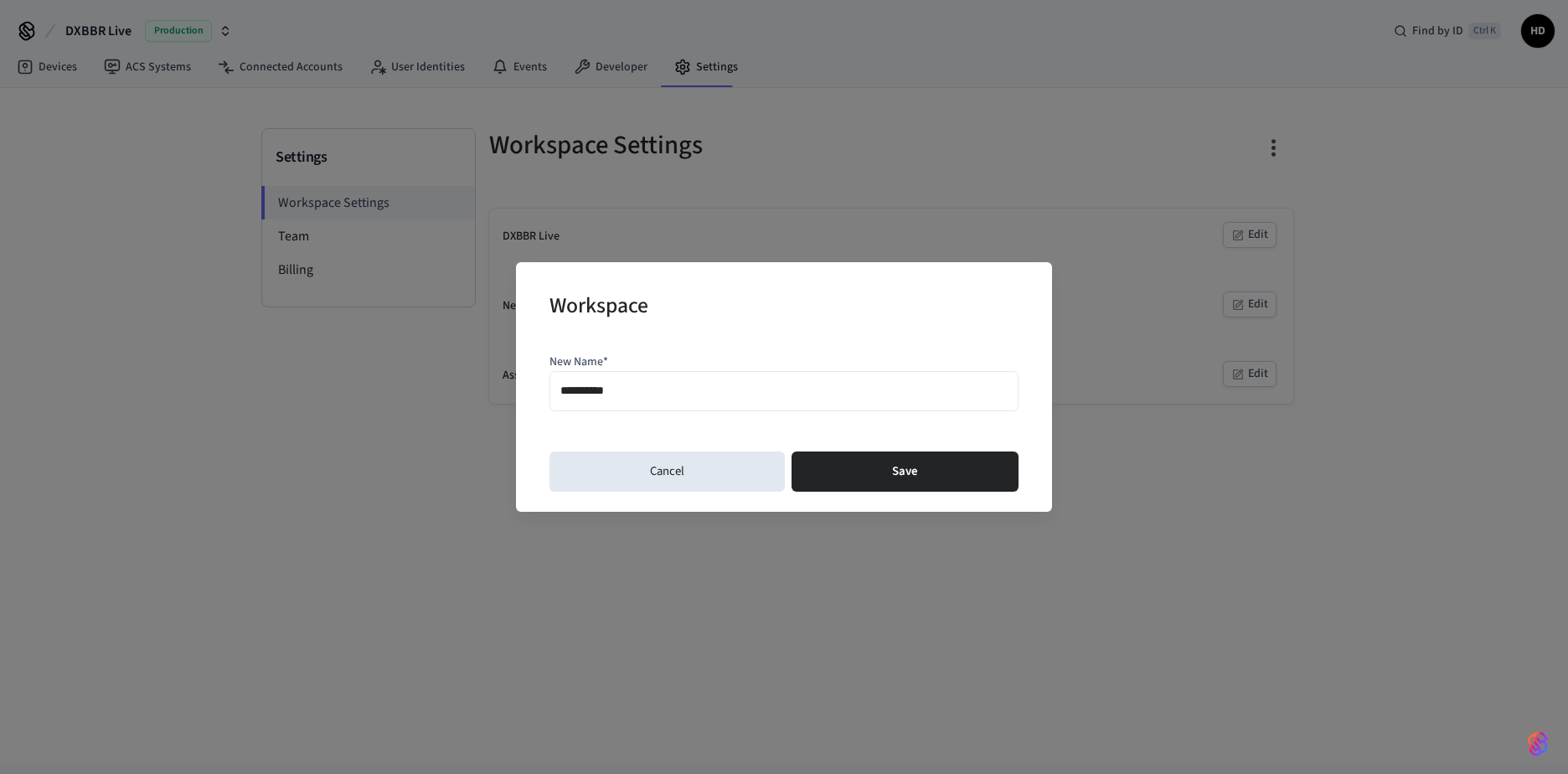
click at [635, 384] on input "**********" at bounding box center [784, 391] width 447 height 24
type input "*****"
click at [883, 477] on button "Save" at bounding box center [905, 471] width 227 height 40
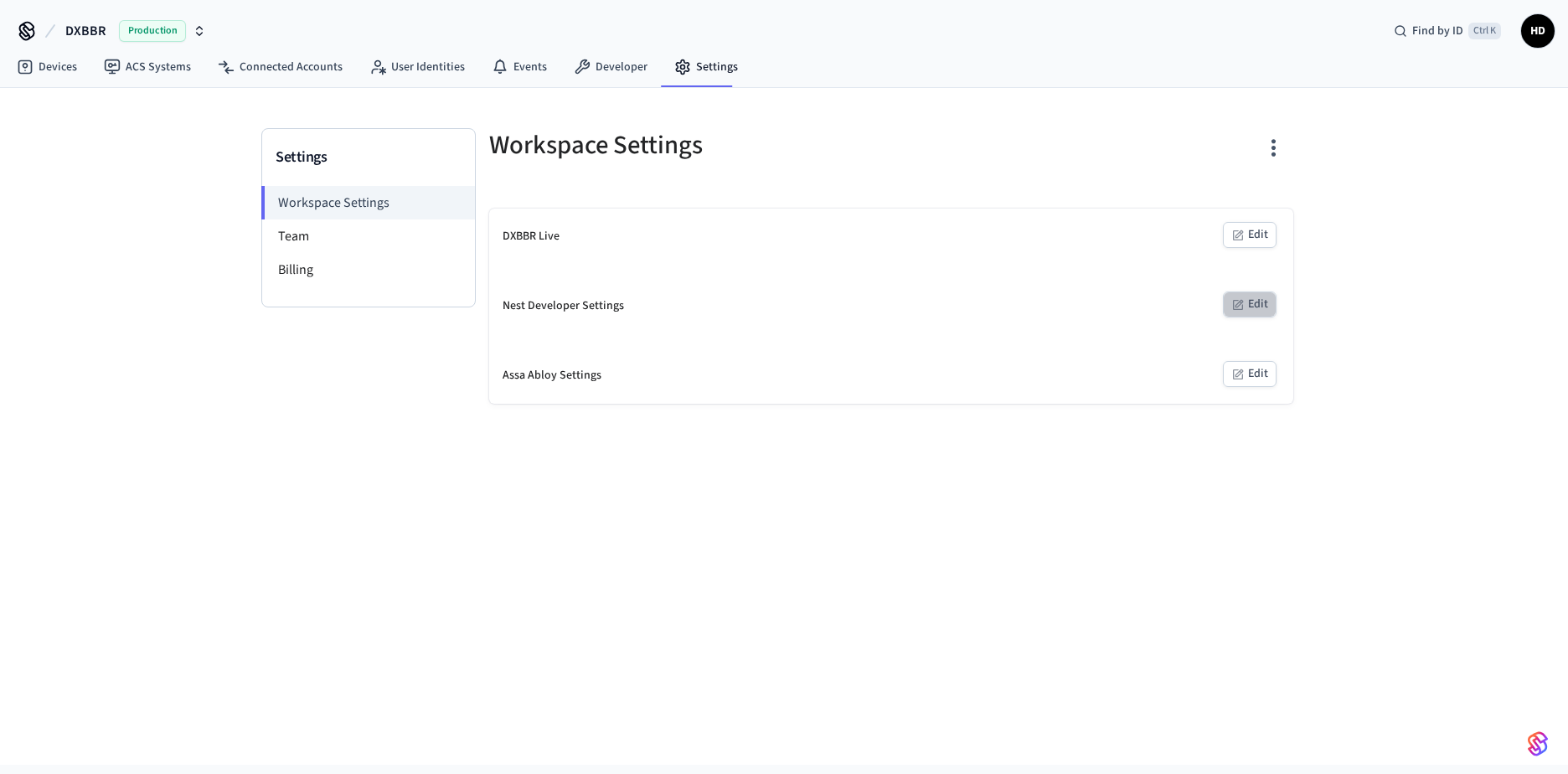
click at [1257, 304] on button "Edit" at bounding box center [1250, 304] width 54 height 26
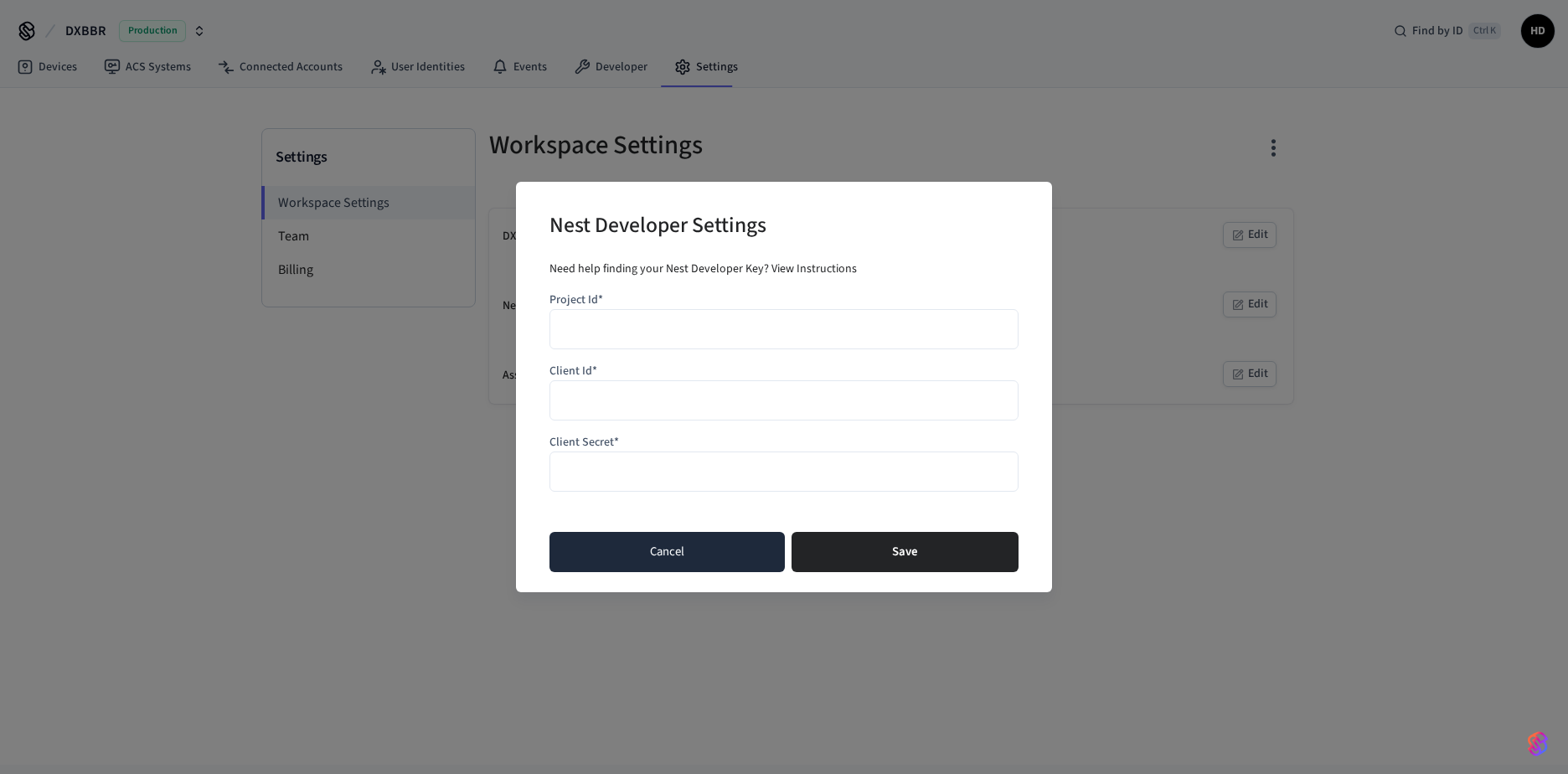
click at [661, 552] on button "Cancel" at bounding box center [666, 552] width 236 height 40
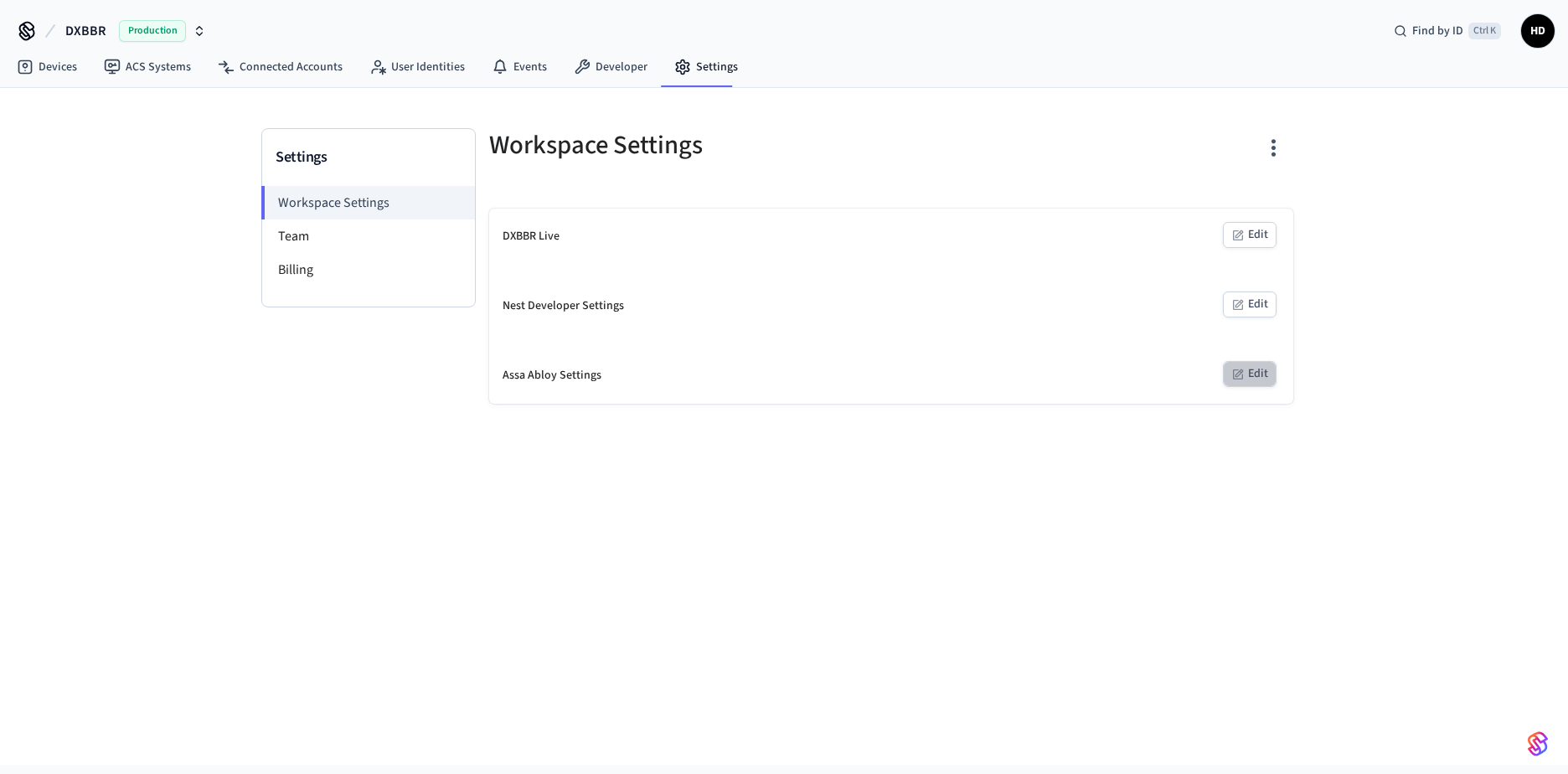
click at [1249, 364] on button "Edit" at bounding box center [1250, 373] width 54 height 26
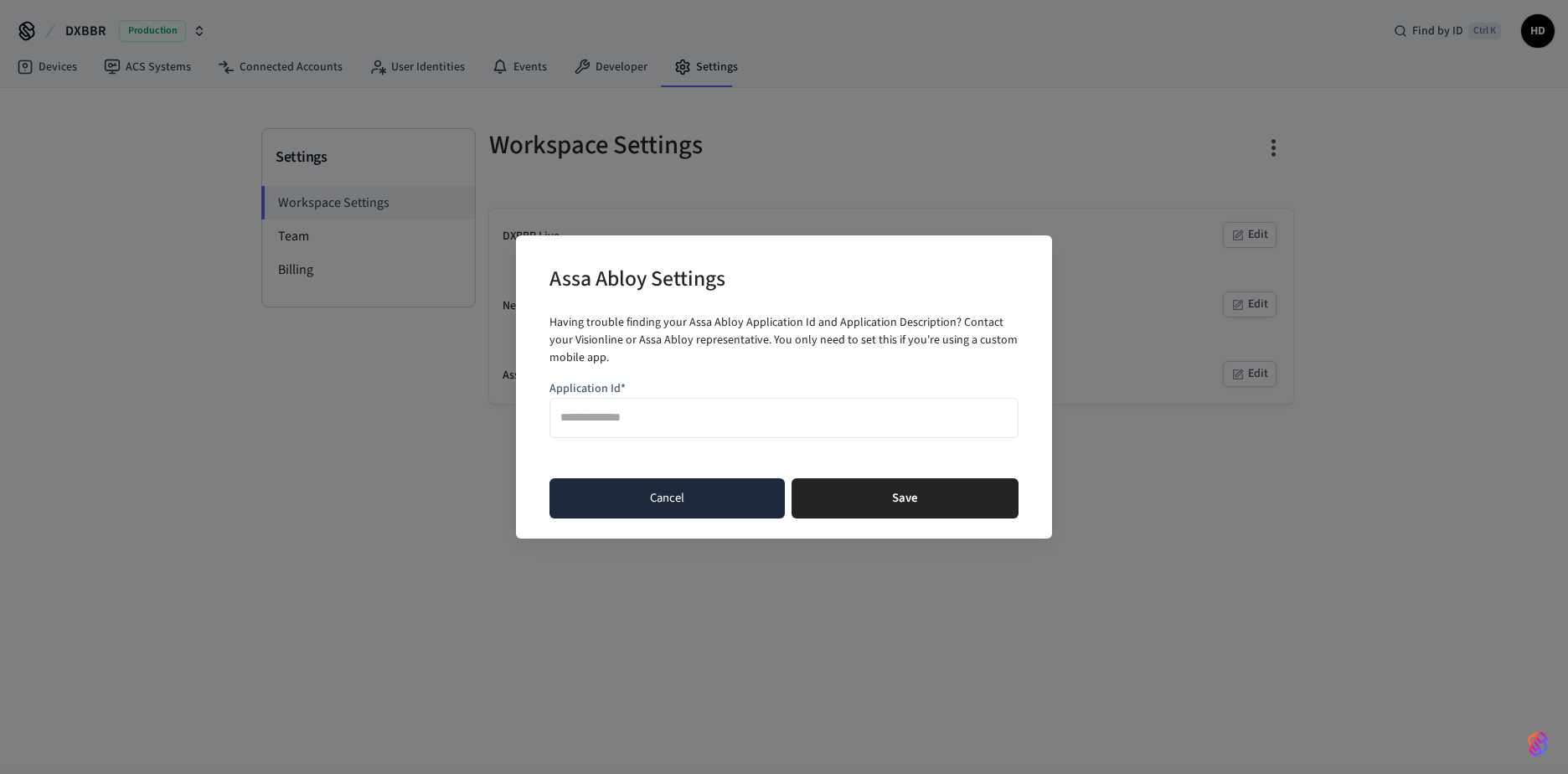
click at [709, 494] on button "Cancel" at bounding box center [666, 498] width 236 height 40
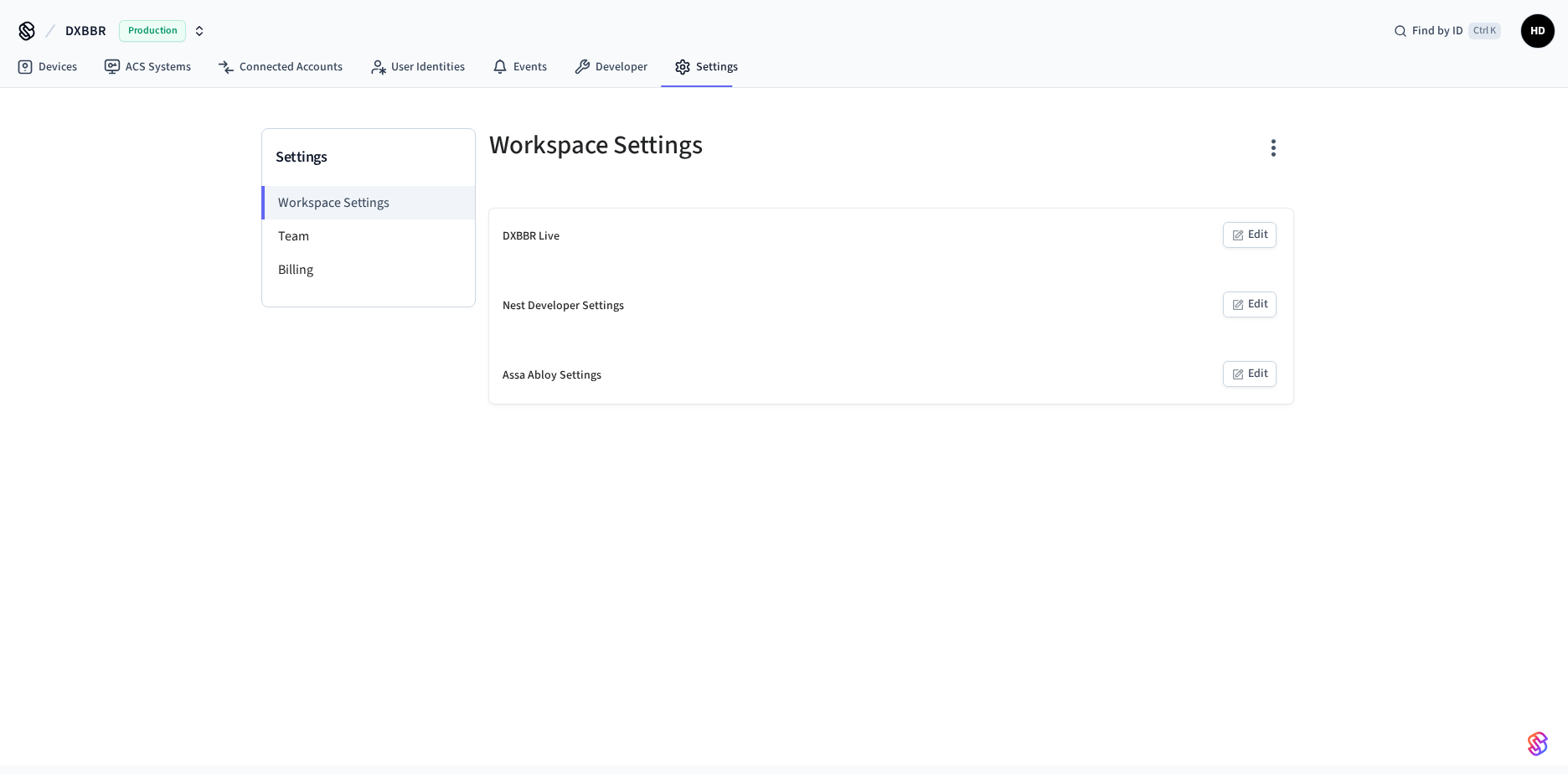
click at [94, 33] on span "DXBBR" at bounding box center [86, 31] width 40 height 20
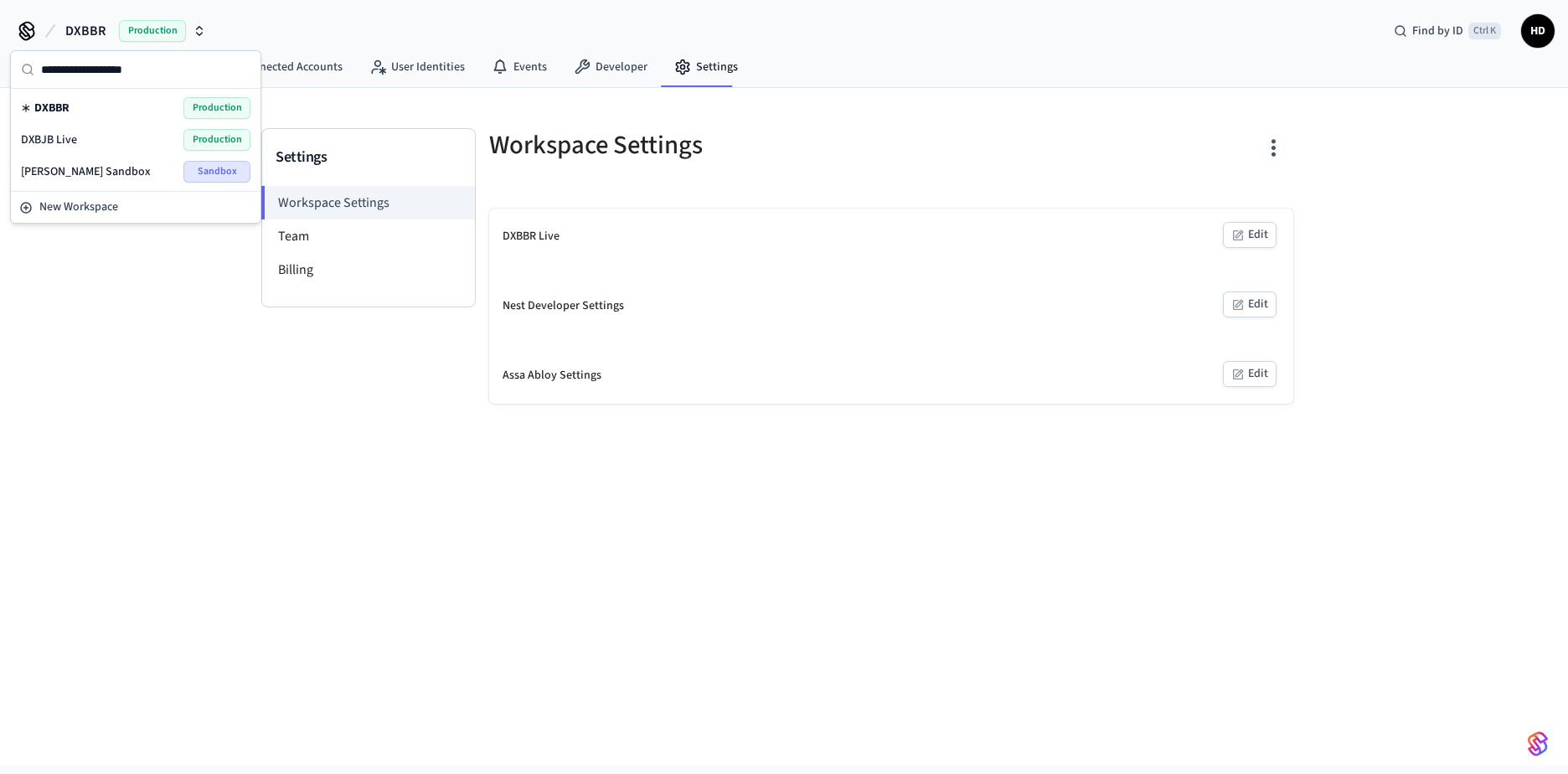
click at [62, 142] on span "DXBJB Live" at bounding box center [49, 139] width 56 height 16
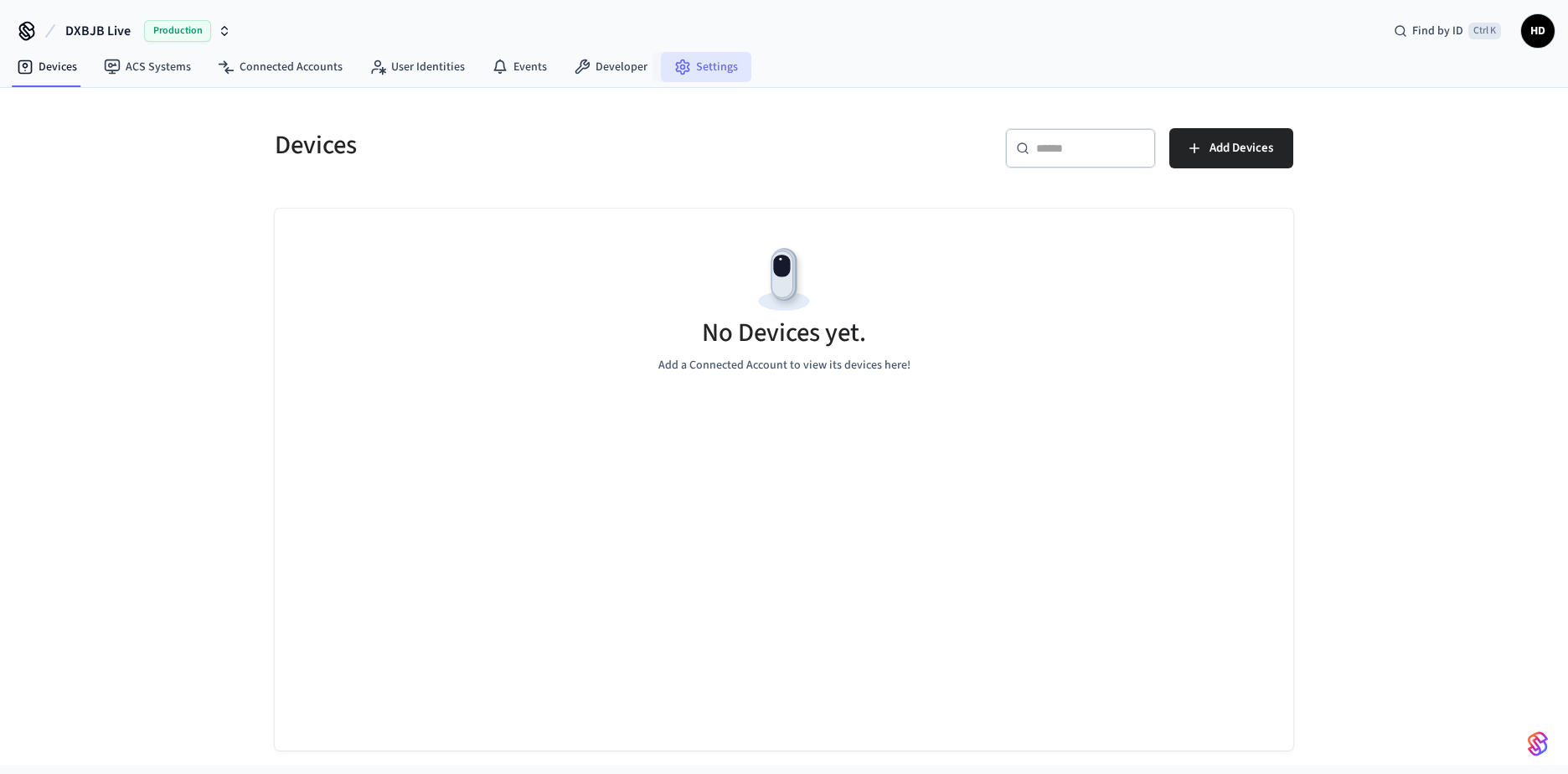
click at [704, 66] on link "Settings" at bounding box center [706, 66] width 90 height 30
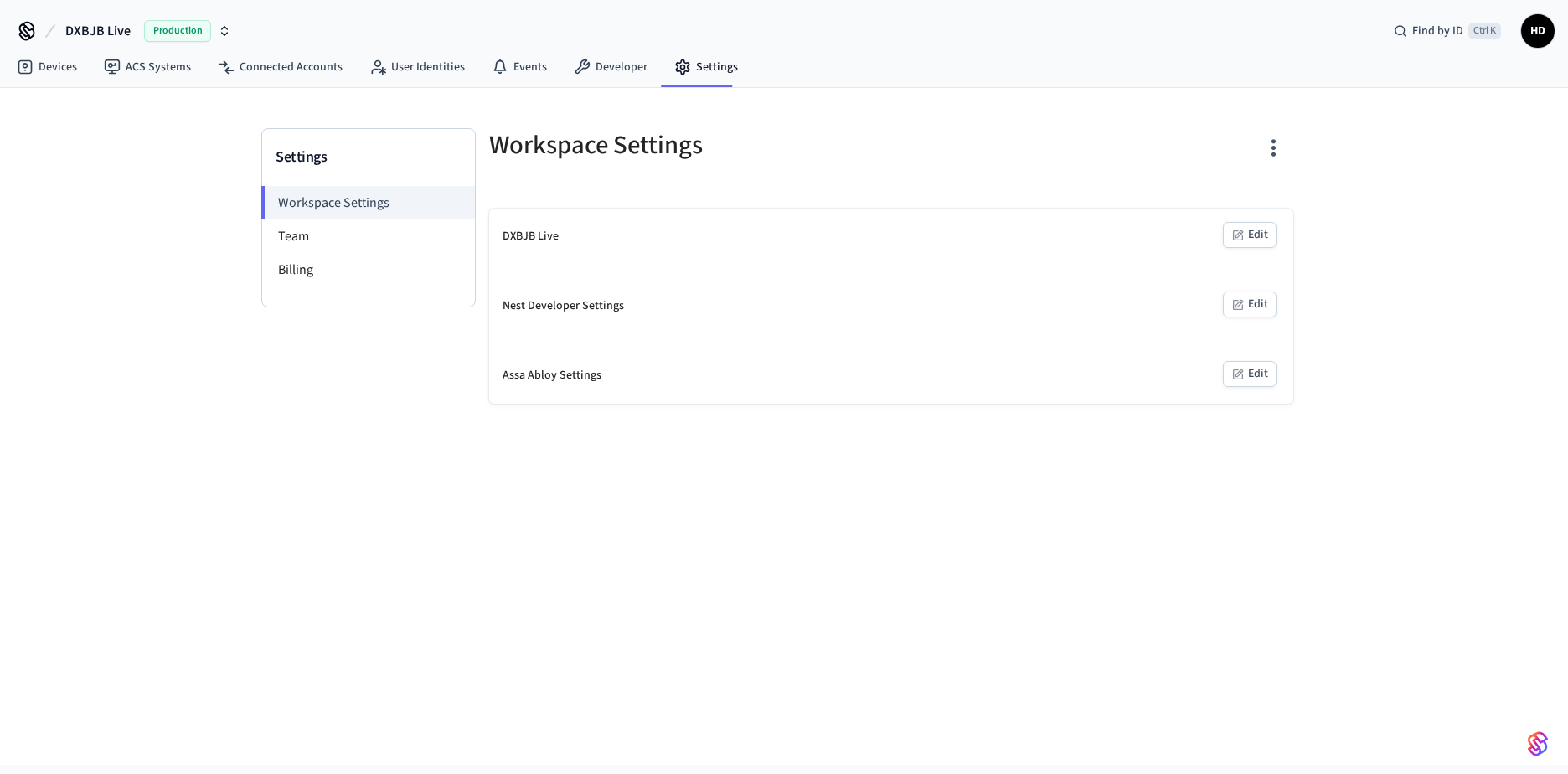
click at [1234, 231] on icon "button" at bounding box center [1237, 236] width 13 height 13
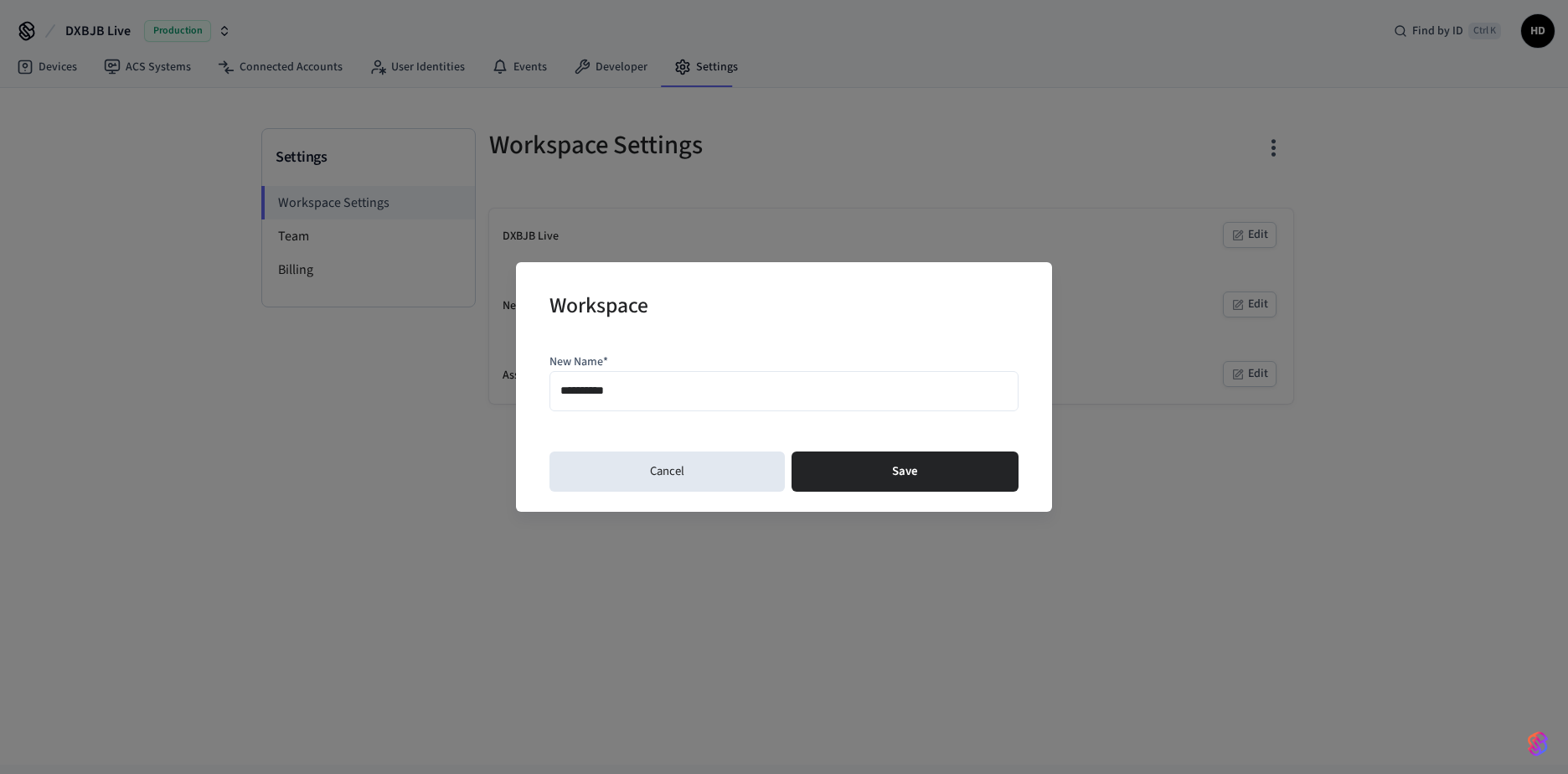
click at [643, 387] on input "**********" at bounding box center [784, 391] width 447 height 24
type input "*****"
click at [888, 470] on button "Save" at bounding box center [905, 471] width 227 height 40
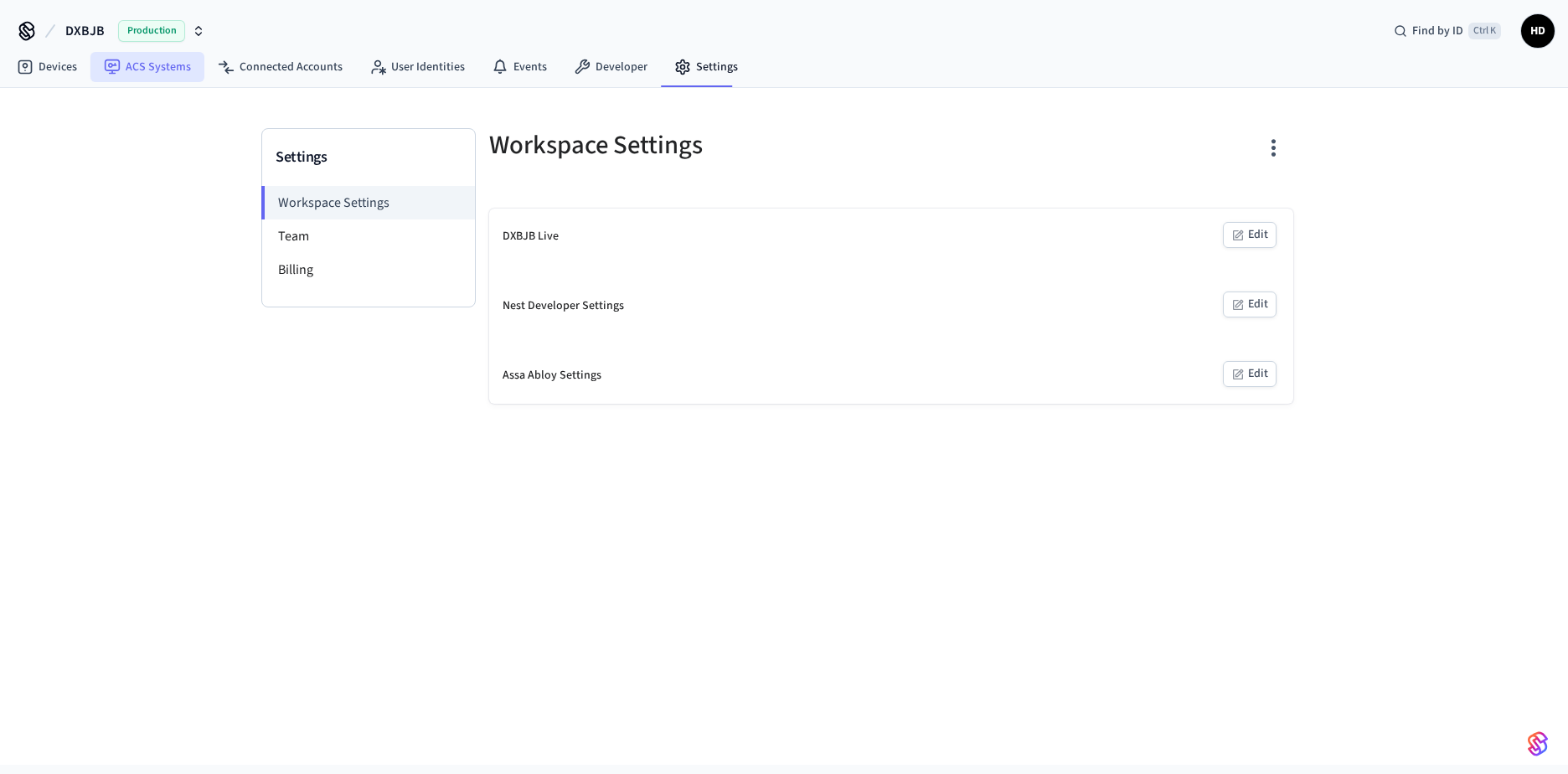
click at [151, 69] on link "ACS Systems" at bounding box center [147, 66] width 113 height 30
